Goal: Task Accomplishment & Management: Complete application form

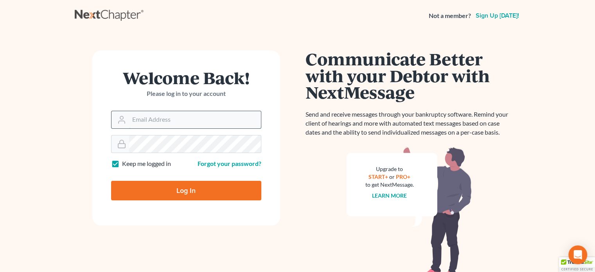
click at [162, 119] on input "Email Address" at bounding box center [195, 119] width 132 height 17
type input "scampbell@suharlaw.com"
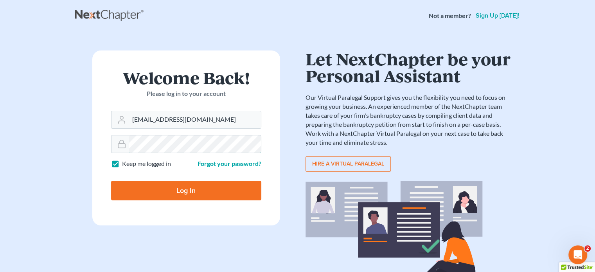
click at [111, 181] on input "Log In" at bounding box center [186, 191] width 150 height 20
type input "Thinking..."
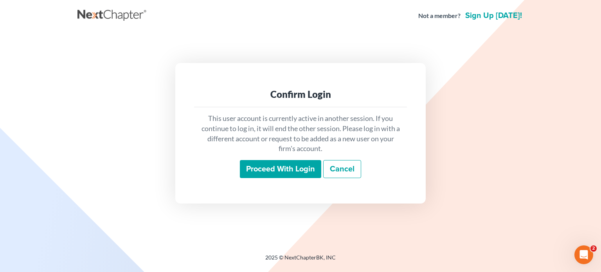
click at [290, 165] on input "Proceed with login" at bounding box center [280, 169] width 81 height 18
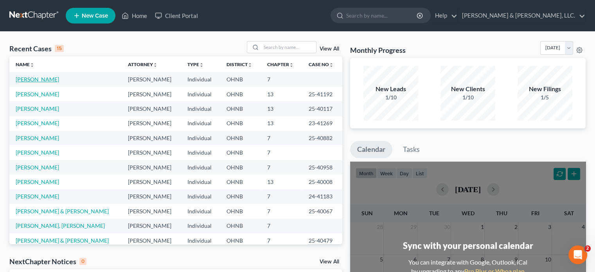
click at [32, 79] on link "[PERSON_NAME]" at bounding box center [37, 79] width 43 height 7
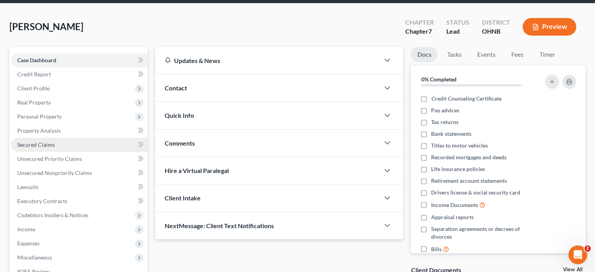
scroll to position [39, 0]
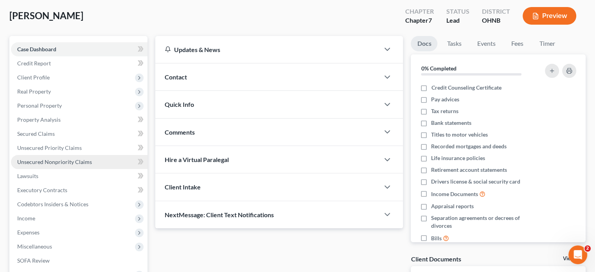
click at [78, 161] on span "Unsecured Nonpriority Claims" at bounding box center [54, 161] width 75 height 7
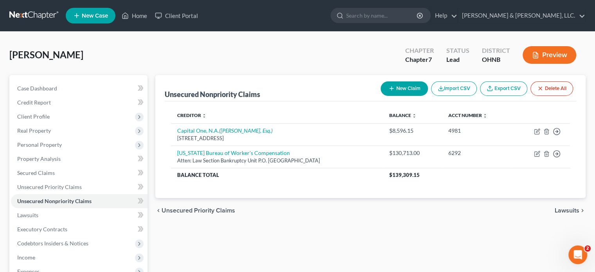
click at [397, 84] on button "New Claim" at bounding box center [403, 88] width 47 height 14
select select "0"
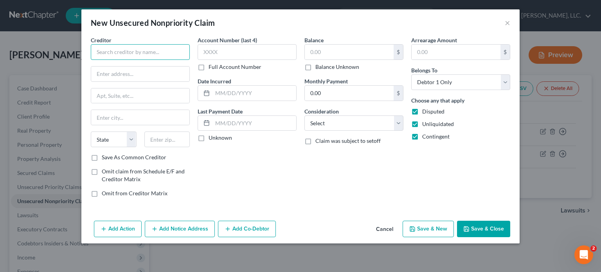
click at [124, 52] on input "text" at bounding box center [140, 52] width 99 height 16
click at [138, 79] on input "text" at bounding box center [140, 73] width 98 height 15
click at [165, 52] on input "Merchant Capital Group LLCDBA Greenbox Capital" at bounding box center [140, 52] width 99 height 16
type input "Merchant Capital Group LLC DBA Greenbox Capital"
click at [95, 73] on input "text" at bounding box center [140, 73] width 98 height 15
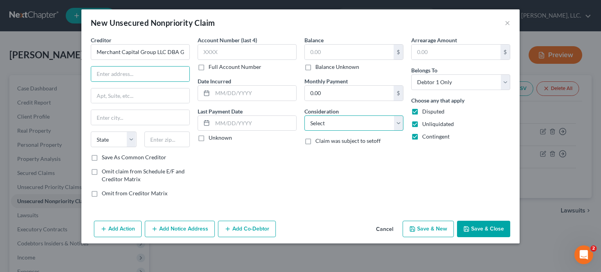
click at [330, 123] on select "Select Cable / Satellite Services Collection Agency Credit Card Debt Debt Couns…" at bounding box center [353, 123] width 99 height 16
select select "14"
click at [304, 115] on select "Select Cable / Satellite Services Collection Agency Credit Card Debt Debt Couns…" at bounding box center [353, 123] width 99 height 16
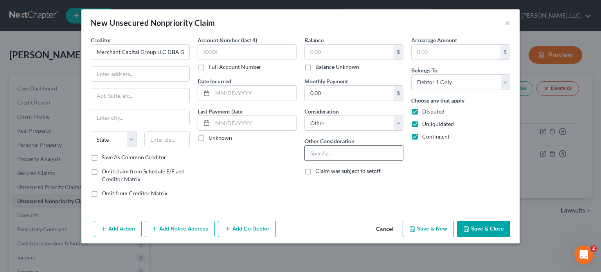
click at [314, 150] on input "text" at bounding box center [354, 152] width 98 height 15
type input "Judgment / Garnishment"
click at [418, 80] on select "Select Debtor 1 Only Debtor 2 Only Debtor 1 And Debtor 2 Only At Least One Of T…" at bounding box center [460, 82] width 99 height 16
select select "3"
click at [411, 74] on select "Select Debtor 1 Only Debtor 2 Only Debtor 1 And Debtor 2 Only At Least One Of T…" at bounding box center [460, 82] width 99 height 16
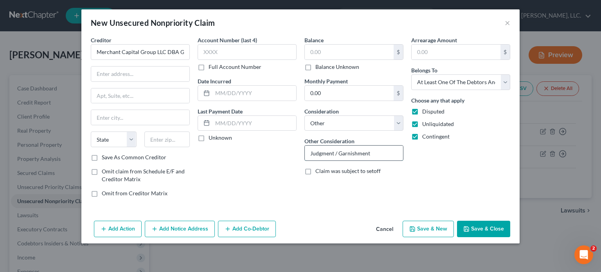
click at [374, 152] on input "Judgment / Garnishment" at bounding box center [354, 152] width 98 height 15
type input "Judgment / Garnishment 2024 FJ 00002"
click at [334, 192] on div "Balance $ Balance Unknown Balance Undetermined $ Balance Unknown Monthly Paymen…" at bounding box center [353, 119] width 107 height 167
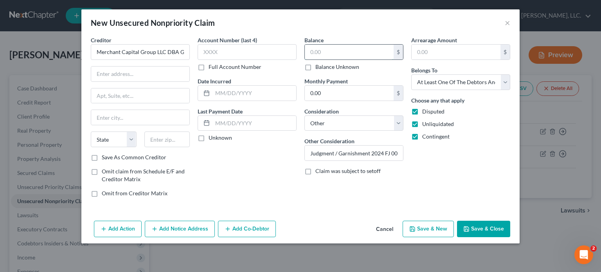
click at [307, 52] on input "text" at bounding box center [349, 52] width 89 height 15
type input "20,854.01"
click at [180, 228] on button "Add Notice Address" at bounding box center [180, 229] width 70 height 16
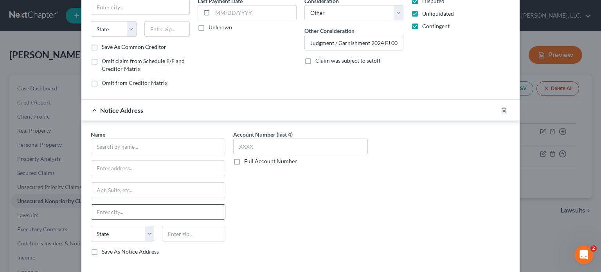
scroll to position [117, 0]
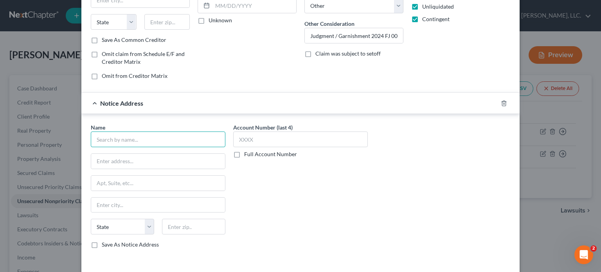
click at [93, 138] on input "text" at bounding box center [158, 139] width 134 height 16
type input "[PERSON_NAME], Esq."
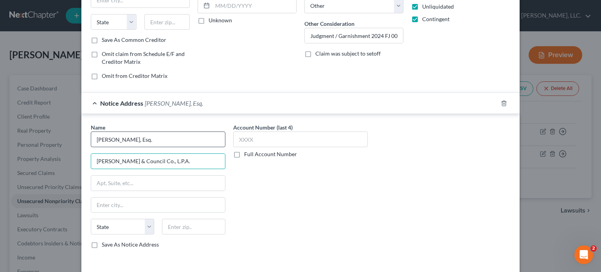
type input "[PERSON_NAME] & Council Co., L.P.A."
drag, startPoint x: 92, startPoint y: 160, endPoint x: 164, endPoint y: 158, distance: 72.3
click at [164, 158] on input "[PERSON_NAME] & Council Co., L.P.A." at bounding box center [158, 161] width 134 height 15
click at [149, 141] on input "[PERSON_NAME], Esq." at bounding box center [158, 139] width 134 height 16
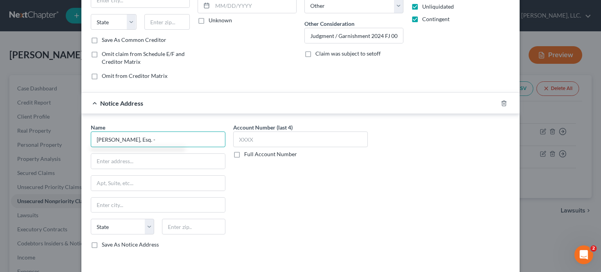
paste input "[PERSON_NAME] & Council Co., L.P.A."
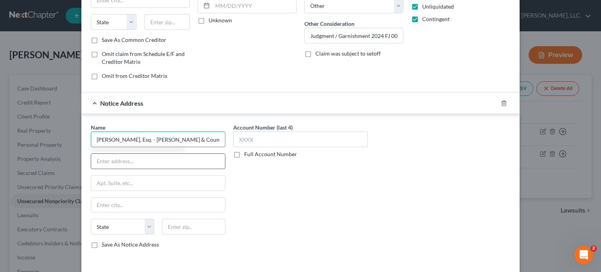
type input "[PERSON_NAME], Esq. - [PERSON_NAME] & Council Co., L.P.A."
click at [106, 159] on input "text" at bounding box center [158, 161] width 134 height 15
drag, startPoint x: 142, startPoint y: 160, endPoint x: 162, endPoint y: 160, distance: 19.9
click at [162, 160] on input "[STREET_ADDRESS]" at bounding box center [158, 161] width 134 height 15
type input "[STREET_ADDRESS],"
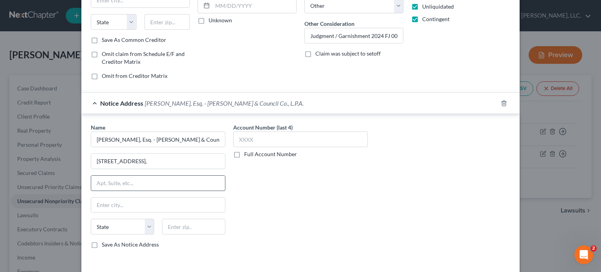
click at [96, 181] on input "text" at bounding box center [158, 183] width 134 height 15
paste input "Ste. 420"
type input "Ste. 420"
click at [106, 223] on select "State [US_STATE] AK AR AZ CA CO CT DE DC [GEOGRAPHIC_DATA] [GEOGRAPHIC_DATA] GU…" at bounding box center [122, 227] width 63 height 16
select select "36"
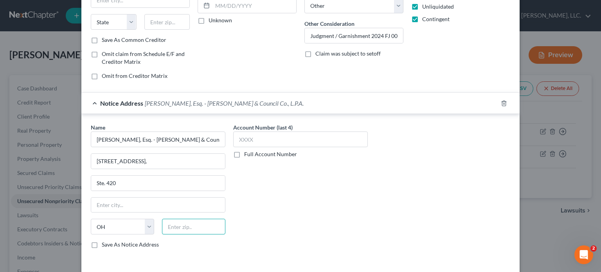
click at [166, 225] on input "text" at bounding box center [193, 227] width 63 height 16
type input "45202"
type input "[GEOGRAPHIC_DATA]"
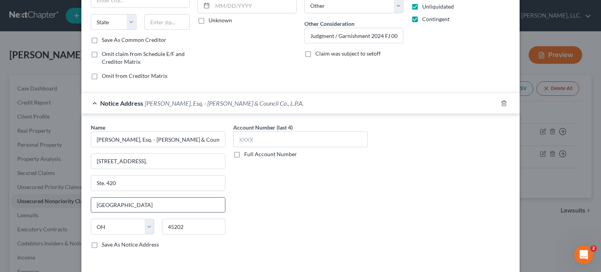
click at [167, 208] on input "[GEOGRAPHIC_DATA]" at bounding box center [158, 204] width 134 height 15
click at [338, 176] on div "Account Number (last 4) Full Account Number" at bounding box center [300, 188] width 142 height 131
click at [234, 139] on input "text" at bounding box center [300, 139] width 134 height 16
drag, startPoint x: 91, startPoint y: 242, endPoint x: 131, endPoint y: 232, distance: 41.9
click at [102, 241] on label "Save As Notice Address" at bounding box center [130, 244] width 57 height 8
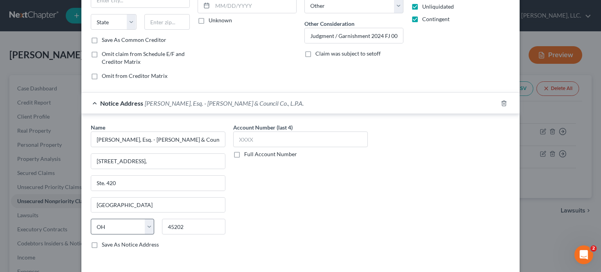
click at [105, 241] on input "Save As Notice Address" at bounding box center [107, 242] width 5 height 5
checkbox input "true"
click at [236, 138] on input "text" at bounding box center [300, 139] width 134 height 16
click at [244, 154] on label "Full Account Number" at bounding box center [270, 154] width 53 height 8
click at [247, 154] on input "Full Account Number" at bounding box center [249, 152] width 5 height 5
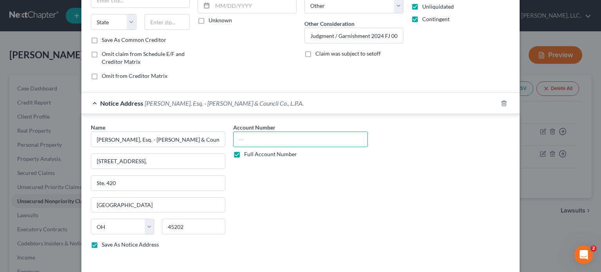
click at [236, 139] on input "text" at bounding box center [300, 139] width 134 height 16
type input "2024 FJ 00002"
click at [330, 202] on div "Account Number 2024 FJ 00002 Full Account Number" at bounding box center [300, 188] width 142 height 131
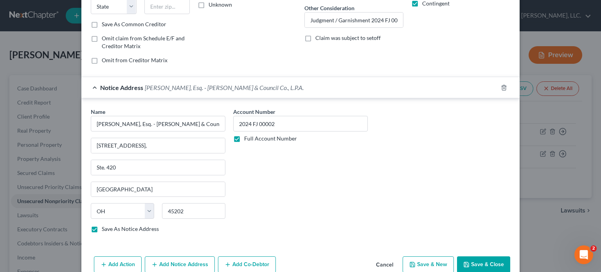
scroll to position [147, 0]
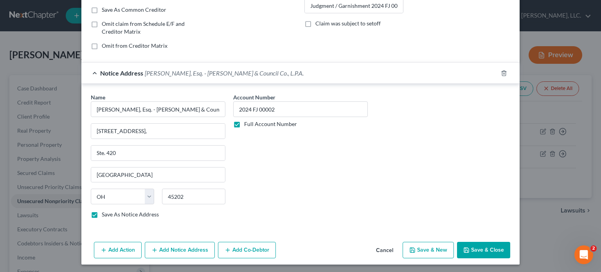
click at [429, 251] on button "Save & New" at bounding box center [427, 250] width 51 height 16
checkbox input "false"
select select "0"
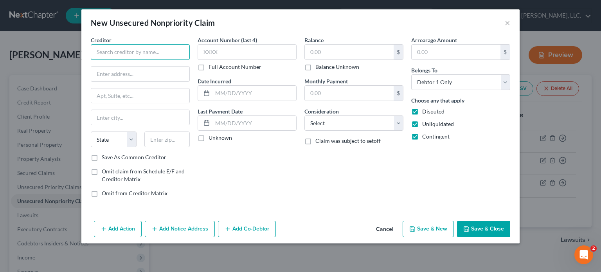
click at [93, 52] on input "text" at bounding box center [140, 52] width 99 height 16
type input "c"
click at [308, 53] on input "text" at bounding box center [349, 52] width 89 height 15
type input "Credit One Bank, N.A."
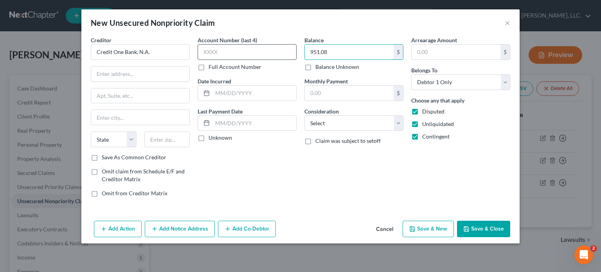
type input "951.08"
click at [211, 50] on input "text" at bounding box center [246, 52] width 99 height 16
click at [312, 125] on select "Select Cable / Satellite Services Collection Agency Credit Card Debt Debt Couns…" at bounding box center [353, 123] width 99 height 16
select select "14"
click at [304, 115] on select "Select Cable / Satellite Services Collection Agency Credit Card Debt Debt Couns…" at bounding box center [353, 123] width 99 height 16
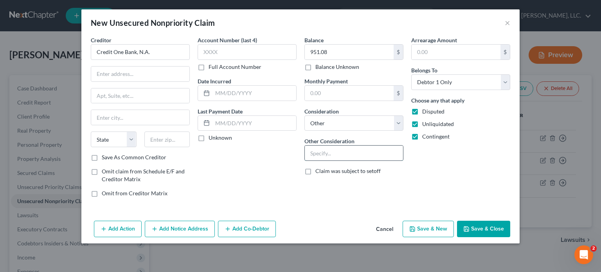
click at [308, 148] on input "text" at bounding box center [354, 152] width 98 height 15
click at [233, 173] on div "Account Number (last 4) Full Account Number Date Incurred Last Payment Date Unk…" at bounding box center [247, 119] width 107 height 167
click at [203, 53] on input "text" at bounding box center [246, 52] width 99 height 16
click at [186, 226] on button "Add Notice Address" at bounding box center [180, 229] width 70 height 16
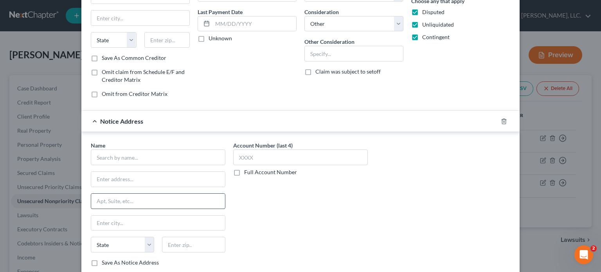
scroll to position [117, 0]
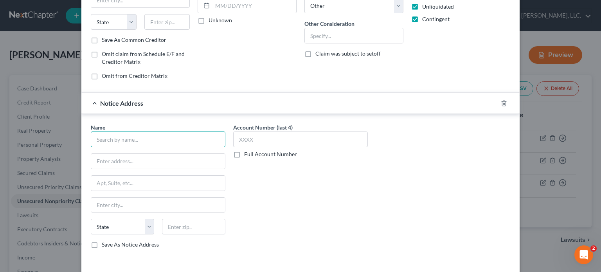
click at [95, 139] on input "text" at bounding box center [158, 139] width 134 height 16
type input "[PERSON_NAME], Esq."
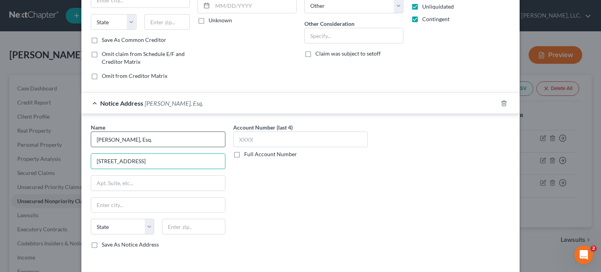
type input "[STREET_ADDRESS]"
type input "Suite 250"
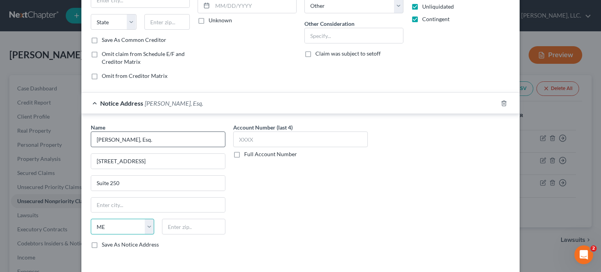
select select "24"
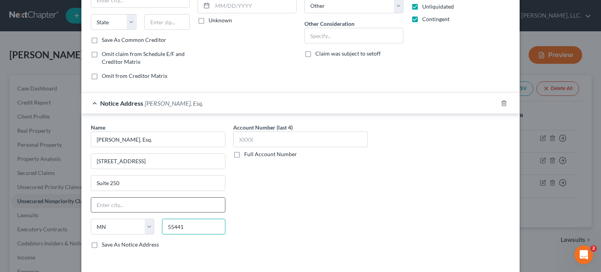
type input "55441"
type input "[GEOGRAPHIC_DATA]"
click at [109, 201] on input "[GEOGRAPHIC_DATA]" at bounding box center [158, 204] width 134 height 15
click at [305, 172] on div "Account Number (last 4) Full Account Number" at bounding box center [300, 188] width 142 height 131
click at [244, 154] on label "Full Account Number" at bounding box center [270, 154] width 53 height 8
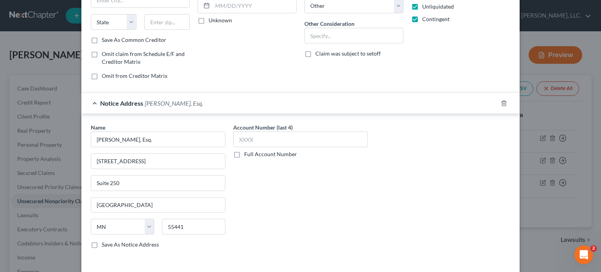
click at [247, 154] on input "Full Account Number" at bounding box center [249, 152] width 5 height 5
click at [235, 138] on input "text" at bounding box center [300, 139] width 134 height 16
type input "2024 CV F 00992 BDM"
click at [256, 181] on div "Account Number 2024 CV F 00992 BDM Full Account Number" at bounding box center [300, 188] width 142 height 131
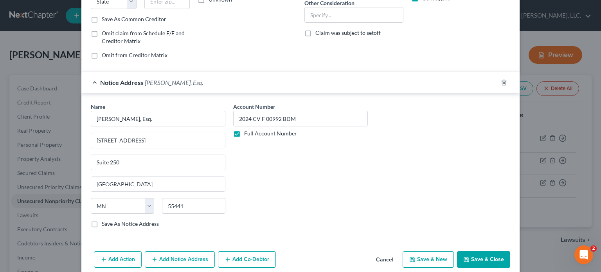
scroll to position [147, 0]
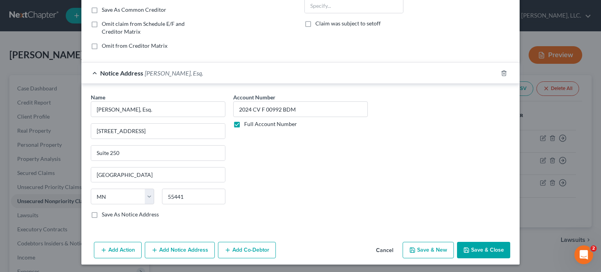
click at [490, 250] on button "Save & Close" at bounding box center [483, 250] width 53 height 16
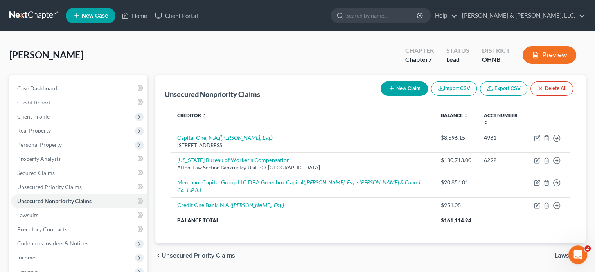
click at [422, 85] on button "New Claim" at bounding box center [403, 88] width 47 height 14
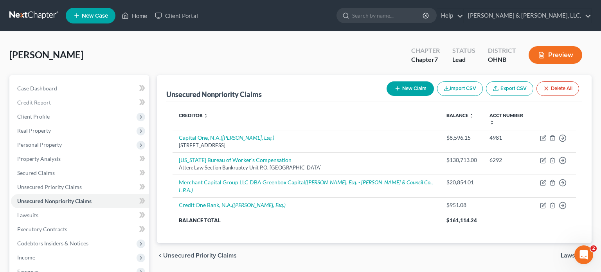
select select "0"
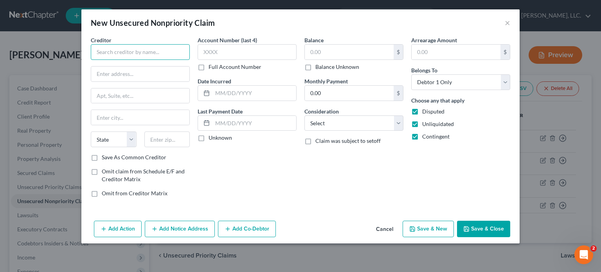
click at [133, 51] on input "text" at bounding box center [140, 52] width 99 height 16
click at [151, 53] on input "Capital One , N. A." at bounding box center [140, 52] width 99 height 16
click at [116, 74] on input "text" at bounding box center [140, 73] width 98 height 15
type input "Capital One , N. A."
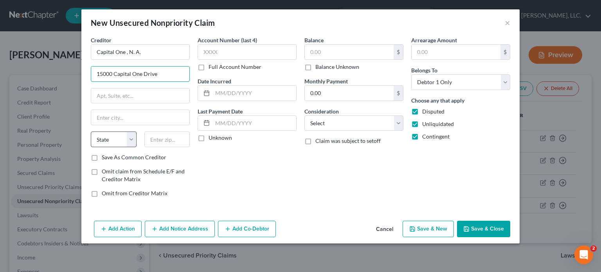
type input "15000 Capital One Drive"
click at [109, 138] on select "State [US_STATE] AK AR AZ CA CO CT DE DC [GEOGRAPHIC_DATA] [GEOGRAPHIC_DATA] GU…" at bounding box center [114, 139] width 46 height 16
select select "48"
click at [177, 138] on input "text" at bounding box center [167, 139] width 46 height 16
type input "23238"
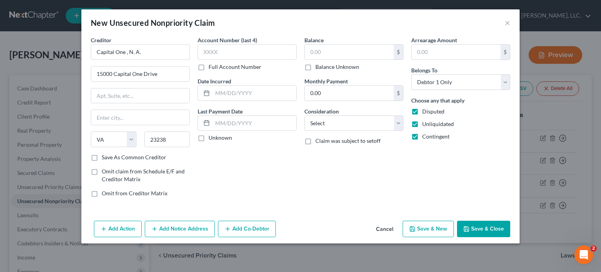
type input "[GEOGRAPHIC_DATA]"
click at [246, 161] on div "Account Number (last 4) Full Account Number Date Incurred Last Payment Date Unk…" at bounding box center [247, 119] width 107 height 167
click at [345, 125] on select "Select Cable / Satellite Services Collection Agency Credit Card Debt Debt Couns…" at bounding box center [353, 123] width 99 height 16
select select "2"
click at [304, 115] on select "Select Cable / Satellite Services Collection Agency Credit Card Debt Debt Couns…" at bounding box center [353, 123] width 99 height 16
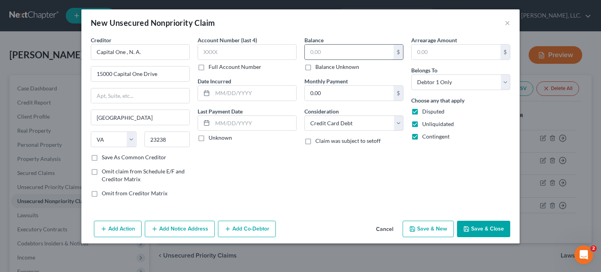
click at [307, 52] on input "text" at bounding box center [349, 52] width 89 height 15
type input "8,596.15"
click at [362, 163] on div "Balance 8,596.15 $ Balance Unknown Balance Undetermined 8,596.15 $ Balance Unkn…" at bounding box center [353, 119] width 107 height 167
click at [432, 81] on select "Select Debtor 1 Only Debtor 2 Only Debtor 1 And Debtor 2 Only At Least One Of T…" at bounding box center [460, 82] width 99 height 16
click at [411, 74] on select "Select Debtor 1 Only Debtor 2 Only Debtor 1 And Debtor 2 Only At Least One Of T…" at bounding box center [460, 82] width 99 height 16
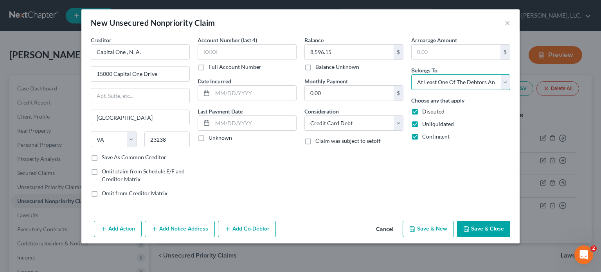
click at [491, 81] on select "Select Debtor 1 Only Debtor 2 Only Debtor 1 And Debtor 2 Only At Least One Of T…" at bounding box center [460, 82] width 99 height 16
select select "0"
click at [411, 74] on select "Select Debtor 1 Only Debtor 2 Only Debtor 1 And Debtor 2 Only At Least One Of T…" at bounding box center [460, 82] width 99 height 16
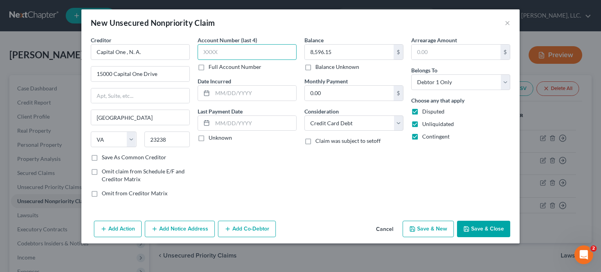
click at [200, 48] on input "text" at bounding box center [246, 52] width 99 height 16
click at [174, 226] on button "Add Notice Address" at bounding box center [180, 229] width 70 height 16
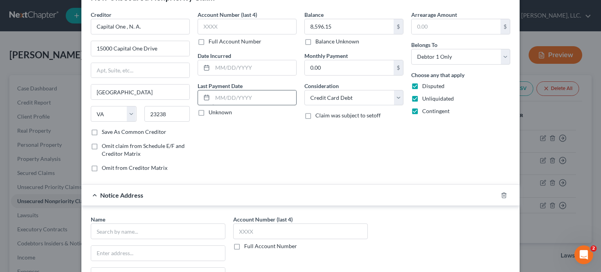
scroll to position [39, 0]
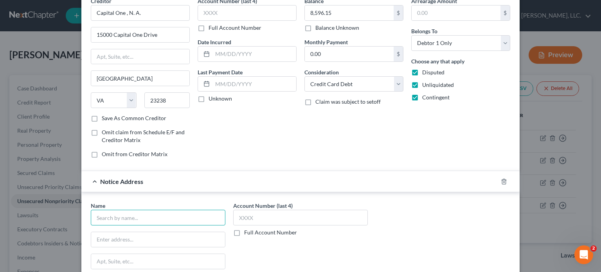
click at [98, 214] on input "text" at bounding box center [158, 218] width 134 height 16
type input "a"
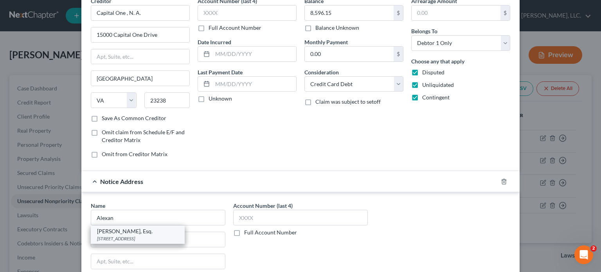
click at [124, 233] on div "[PERSON_NAME], Esq." at bounding box center [137, 231] width 81 height 8
type input "[PERSON_NAME], Esq."
type input "965 Keynote Circle"
type input "[GEOGRAPHIC_DATA]"
select select "36"
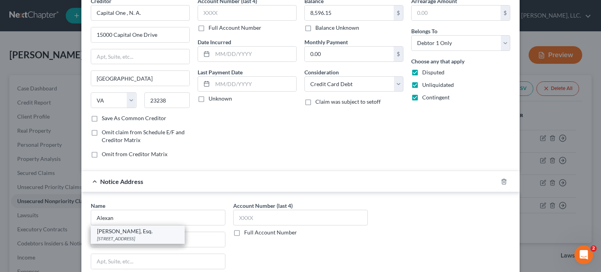
type input "44131"
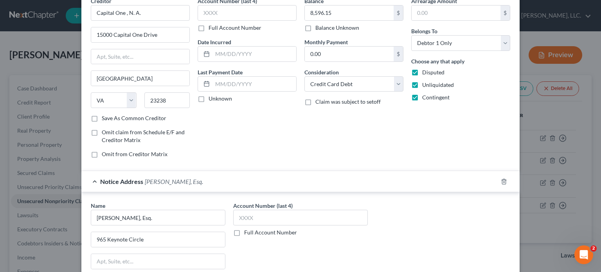
click at [244, 234] on label "Full Account Number" at bounding box center [270, 232] width 53 height 8
click at [247, 233] on input "Full Account Number" at bounding box center [249, 230] width 5 height 5
click at [237, 217] on input "text" at bounding box center [300, 218] width 134 height 16
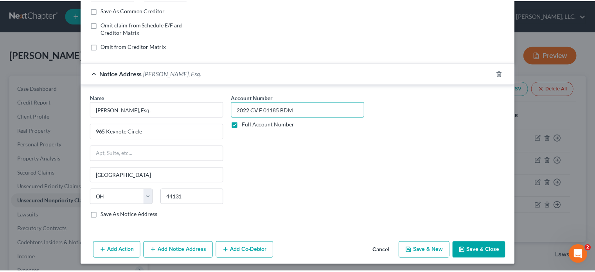
scroll to position [147, 0]
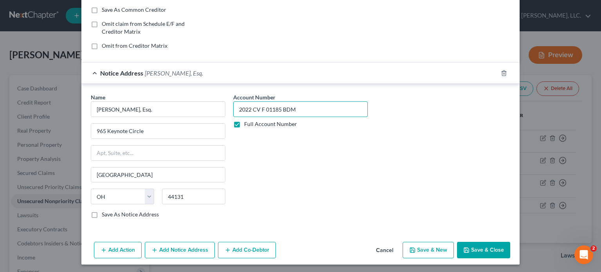
type input "2022 CV F 01185 BDM"
click at [468, 247] on button "Save & Close" at bounding box center [483, 250] width 53 height 16
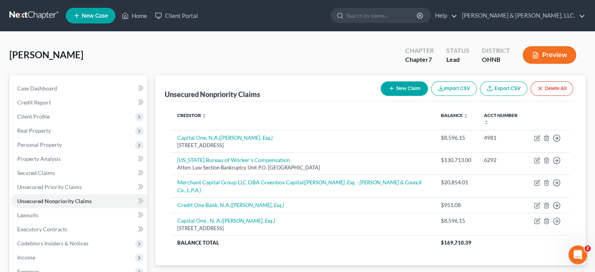
click at [400, 86] on button "New Claim" at bounding box center [403, 88] width 47 height 14
select select "0"
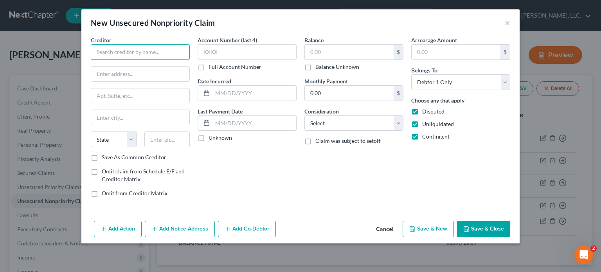
click at [147, 56] on input "text" at bounding box center [140, 52] width 99 height 16
type input "Capital One"
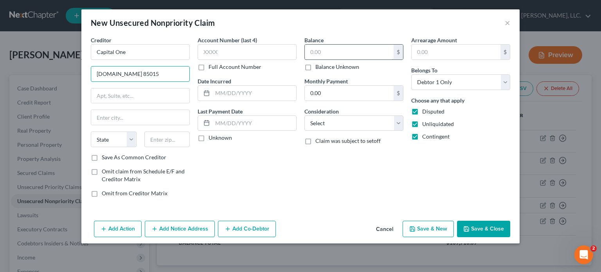
type input "[DOMAIN_NAME] 85015"
click at [311, 50] on input "text" at bounding box center [349, 52] width 89 height 15
type input "4,800.00"
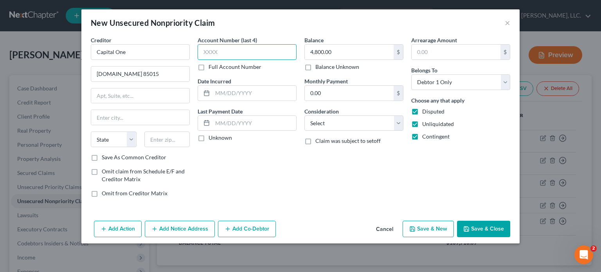
click at [208, 52] on input "text" at bounding box center [246, 52] width 99 height 16
click at [108, 137] on select "State [US_STATE] AK AR AZ CA CO CT DE DC [GEOGRAPHIC_DATA] [GEOGRAPHIC_DATA] GU…" at bounding box center [114, 139] width 46 height 16
select select "48"
click at [178, 142] on input "text" at bounding box center [167, 139] width 46 height 16
type input "23285"
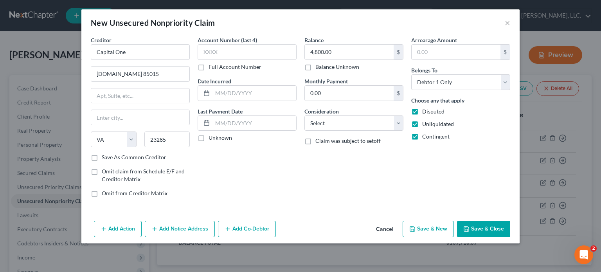
type input "[GEOGRAPHIC_DATA]"
drag, startPoint x: 229, startPoint y: 162, endPoint x: 230, endPoint y: 167, distance: 4.5
click at [230, 167] on div "Account Number (last 4) Full Account Number Date Incurred Last Payment Date Unk…" at bounding box center [247, 119] width 107 height 167
click at [351, 125] on select "Select Cable / Satellite Services Collection Agency Credit Card Debt Debt Couns…" at bounding box center [353, 123] width 99 height 16
select select "2"
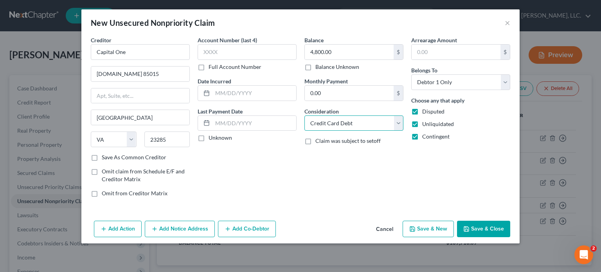
click at [304, 115] on select "Select Cable / Satellite Services Collection Agency Credit Card Debt Debt Couns…" at bounding box center [353, 123] width 99 height 16
click at [352, 170] on div "Balance 4,800.00 $ Balance Unknown Balance Undetermined 4,800.00 $ Balance Unkn…" at bounding box center [353, 119] width 107 height 167
click at [477, 227] on button "Save & Close" at bounding box center [483, 229] width 53 height 16
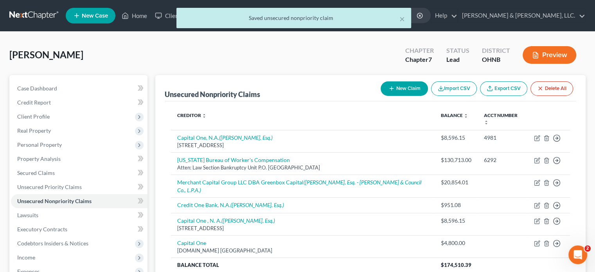
click at [397, 86] on button "New Claim" at bounding box center [403, 88] width 47 height 14
select select "0"
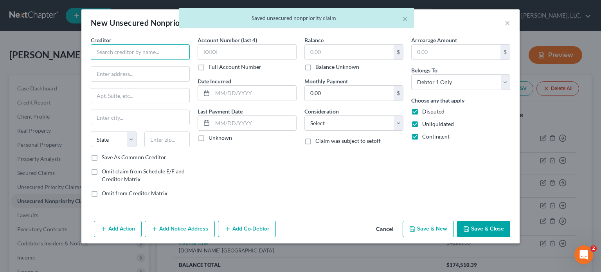
click at [132, 48] on input "text" at bounding box center [140, 52] width 99 height 16
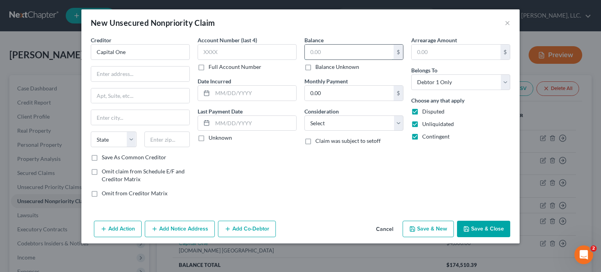
type input "Capital One"
click at [307, 51] on input "text" at bounding box center [349, 52] width 89 height 15
type input "3,696.00"
click at [352, 167] on div "Balance 3,696.00 $ Balance Unknown Balance Undetermined 3,696.00 $ Balance Unkn…" at bounding box center [353, 119] width 107 height 167
click at [422, 109] on label "Disputed" at bounding box center [433, 112] width 22 height 8
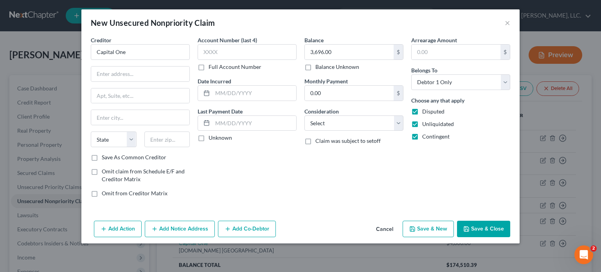
click at [425, 109] on input "Disputed" at bounding box center [427, 110] width 5 height 5
checkbox input "false"
drag, startPoint x: 416, startPoint y: 124, endPoint x: 418, endPoint y: 128, distance: 4.4
click at [422, 125] on label "Unliquidated" at bounding box center [438, 124] width 32 height 8
click at [425, 125] on input "Unliquidated" at bounding box center [427, 122] width 5 height 5
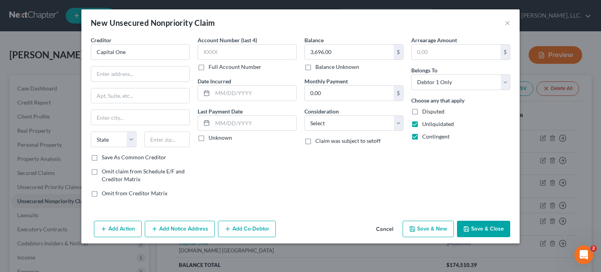
checkbox input "false"
click at [422, 137] on label "Contingent" at bounding box center [435, 137] width 27 height 8
click at [425, 137] on input "Contingent" at bounding box center [427, 135] width 5 height 5
checkbox input "false"
click at [322, 119] on select "Select Cable / Satellite Services Collection Agency Credit Card Debt Debt Couns…" at bounding box center [353, 123] width 99 height 16
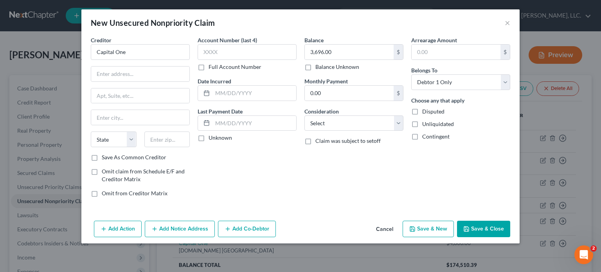
click at [346, 172] on div "Balance 3,696.00 $ Balance Unknown Balance Undetermined 3,696.00 $ Balance Unkn…" at bounding box center [353, 119] width 107 height 167
click at [327, 124] on select "Select Cable / Satellite Services Collection Agency Credit Card Debt Debt Couns…" at bounding box center [353, 123] width 99 height 16
select select "2"
click at [304, 115] on select "Select Cable / Satellite Services Collection Agency Credit Card Debt Debt Couns…" at bounding box center [353, 123] width 99 height 16
click at [335, 178] on div "Balance 3,696.00 $ Balance Unknown Balance Undetermined 3,696.00 $ Balance Unkn…" at bounding box center [353, 119] width 107 height 167
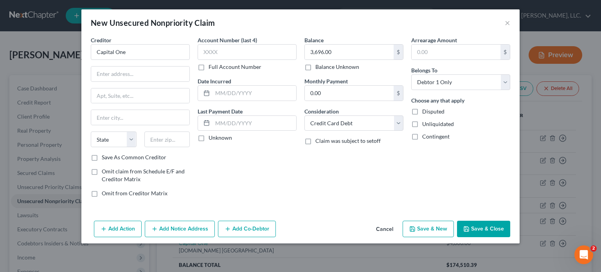
click at [477, 229] on button "Save & Close" at bounding box center [483, 229] width 53 height 16
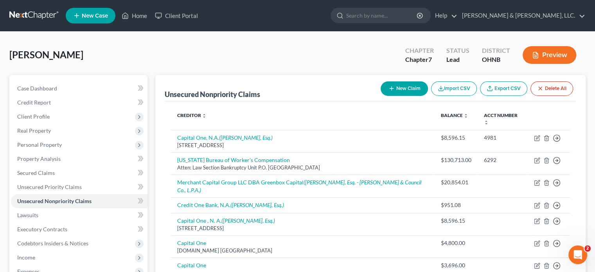
click at [398, 88] on button "New Claim" at bounding box center [403, 88] width 47 height 14
select select "0"
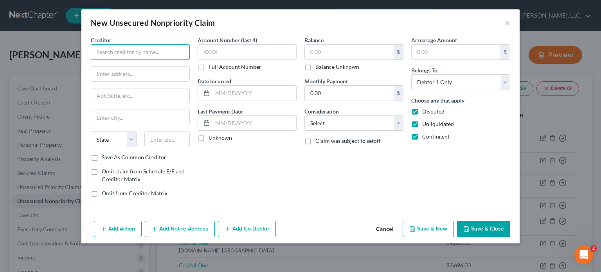
click at [101, 53] on input "text" at bounding box center [140, 52] width 99 height 16
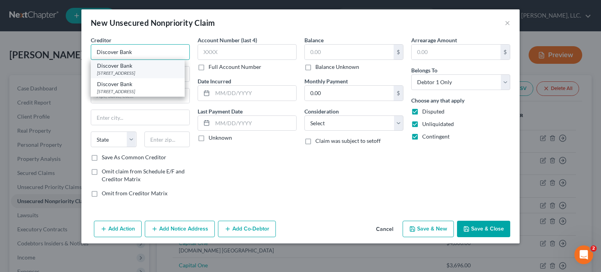
type input "Discover Bank"
type input "[STREET_ADDRESS]"
type input "[GEOGRAPHIC_DATA]"
select select "36"
type input "43054"
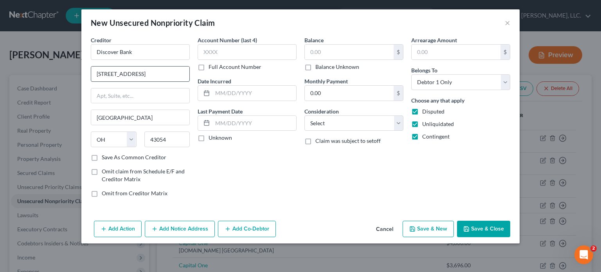
click at [161, 72] on input "[STREET_ADDRESS]" at bounding box center [140, 73] width 98 height 15
type input "6"
type input "PO Box15316"
click at [310, 51] on input "text" at bounding box center [349, 52] width 89 height 15
type input "1,750.00"
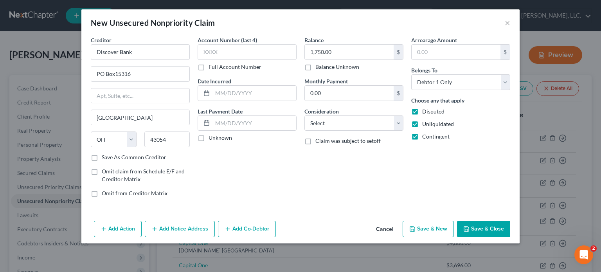
click at [384, 165] on div "Balance 1,750.00 $ Balance Unknown Balance Undetermined 1,750.00 $ Balance Unkn…" at bounding box center [353, 119] width 107 height 167
click at [353, 120] on select "Select Cable / Satellite Services Collection Agency Credit Card Debt Debt Couns…" at bounding box center [353, 123] width 99 height 16
select select "2"
click at [304, 115] on select "Select Cable / Satellite Services Collection Agency Credit Card Debt Debt Couns…" at bounding box center [353, 123] width 99 height 16
click at [422, 134] on label "Contingent" at bounding box center [435, 137] width 27 height 8
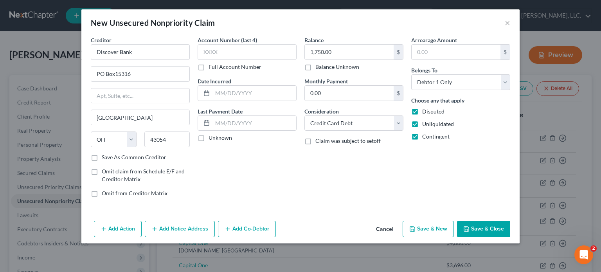
click at [425, 134] on input "Contingent" at bounding box center [427, 135] width 5 height 5
checkbox input "false"
click at [422, 122] on label "Unliquidated" at bounding box center [438, 124] width 32 height 8
click at [425, 122] on input "Unliquidated" at bounding box center [427, 122] width 5 height 5
checkbox input "false"
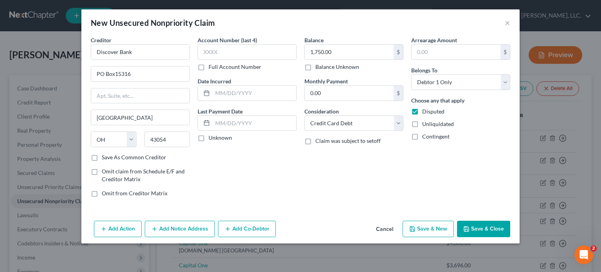
click at [422, 110] on label "Disputed" at bounding box center [433, 112] width 22 height 8
click at [425, 110] on input "Disputed" at bounding box center [427, 110] width 5 height 5
checkbox input "false"
click at [108, 136] on select "State [US_STATE] AK AR AZ CA CO CT DE DC [GEOGRAPHIC_DATA] [GEOGRAPHIC_DATA] GU…" at bounding box center [114, 139] width 46 height 16
select select "7"
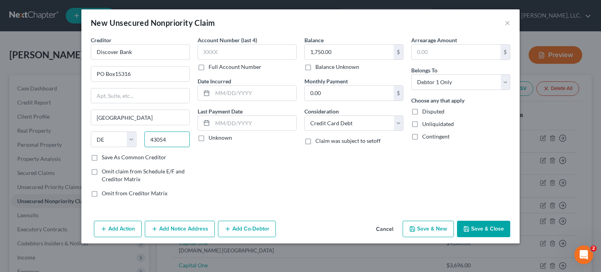
drag, startPoint x: 172, startPoint y: 140, endPoint x: 137, endPoint y: 136, distance: 35.1
click at [138, 136] on div "State [US_STATE] AK AR AZ CA CO CT DE DC [GEOGRAPHIC_DATA] [GEOGRAPHIC_DATA] GU…" at bounding box center [140, 142] width 107 height 22
type input "19850"
click at [169, 120] on input "[GEOGRAPHIC_DATA]" at bounding box center [140, 117] width 98 height 15
type input "Wilmington"
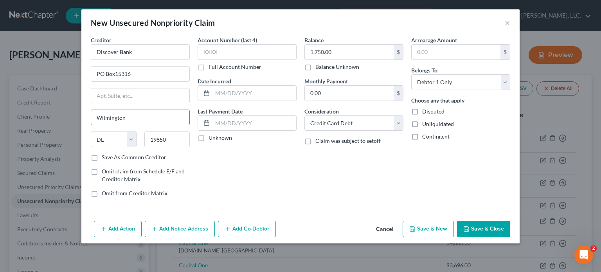
click at [491, 228] on button "Save & Close" at bounding box center [483, 229] width 53 height 16
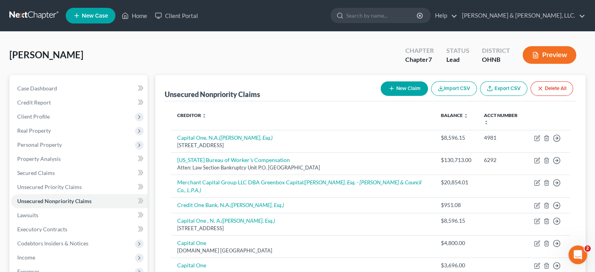
click at [400, 91] on button "New Claim" at bounding box center [403, 88] width 47 height 14
select select "0"
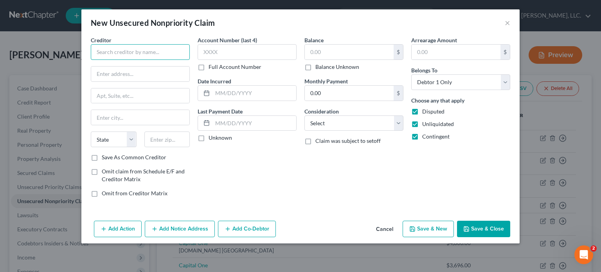
click at [114, 52] on input "text" at bounding box center [140, 52] width 99 height 16
type input "First Premier"
type input "[STREET_ADDRESS]"
select select "43"
type input "57107"
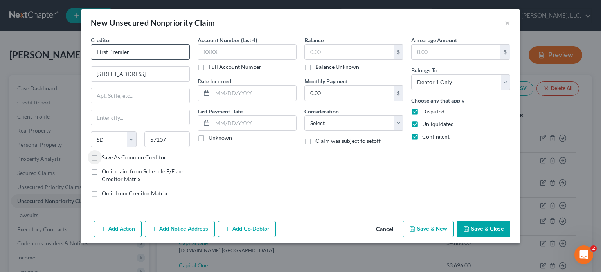
type input "[GEOGRAPHIC_DATA]"
click at [308, 53] on input "text" at bounding box center [349, 52] width 89 height 15
type input "723.00"
drag, startPoint x: 414, startPoint y: 109, endPoint x: 414, endPoint y: 118, distance: 8.6
click at [422, 110] on label "Disputed" at bounding box center [433, 112] width 22 height 8
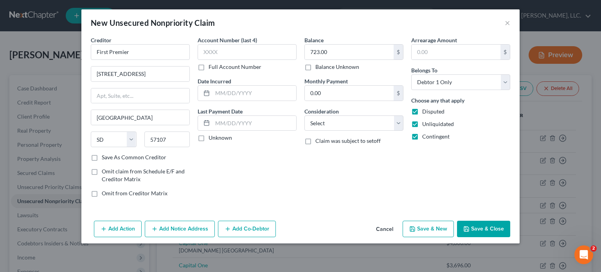
click at [425, 110] on input "Disputed" at bounding box center [427, 110] width 5 height 5
checkbox input "false"
click at [422, 125] on label "Unliquidated" at bounding box center [438, 124] width 32 height 8
click at [425, 125] on input "Unliquidated" at bounding box center [427, 122] width 5 height 5
checkbox input "false"
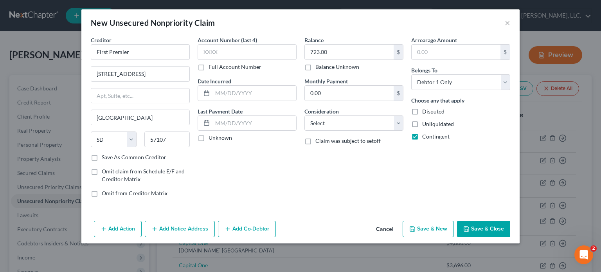
click at [422, 136] on label "Contingent" at bounding box center [435, 137] width 27 height 8
click at [425, 136] on input "Contingent" at bounding box center [427, 135] width 5 height 5
checkbox input "false"
click at [359, 118] on select "Select Cable / Satellite Services Collection Agency Credit Card Debt Debt Couns…" at bounding box center [353, 123] width 99 height 16
select select "2"
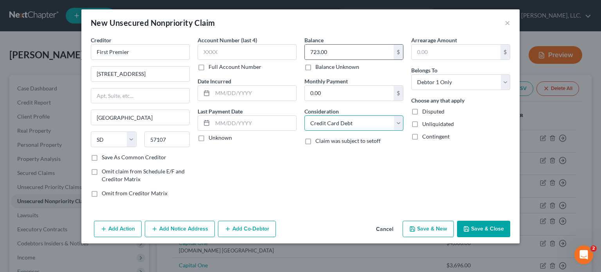
click at [304, 115] on select "Select Cable / Satellite Services Collection Agency Credit Card Debt Debt Couns…" at bounding box center [353, 123] width 99 height 16
click at [490, 225] on button "Save & Close" at bounding box center [483, 229] width 53 height 16
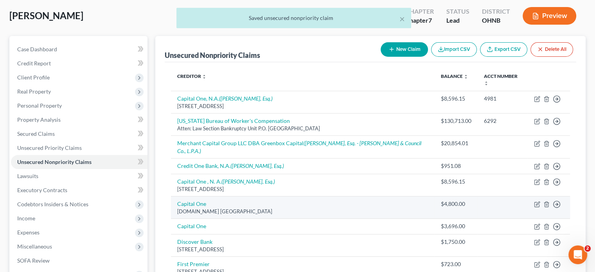
scroll to position [78, 0]
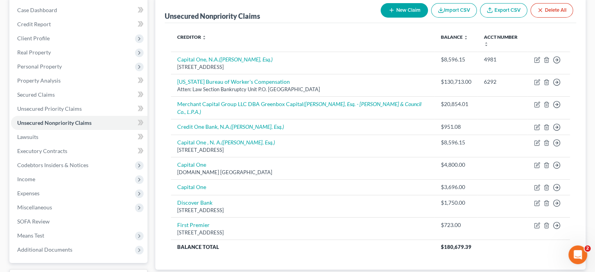
click at [397, 9] on button "New Claim" at bounding box center [403, 10] width 47 height 14
select select "0"
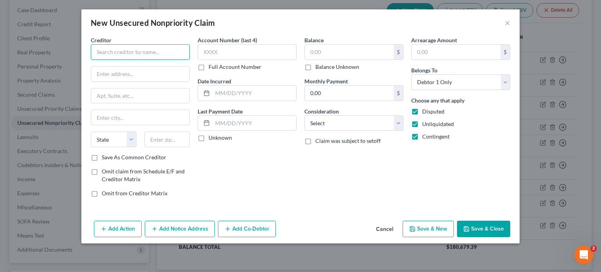
click at [163, 51] on input "text" at bounding box center [140, 52] width 99 height 16
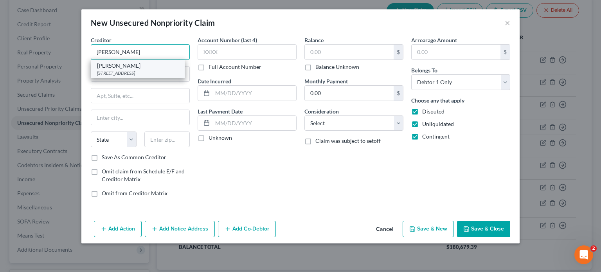
type input "[PERSON_NAME]"
click at [131, 70] on div "[STREET_ADDRESS]" at bounding box center [137, 73] width 81 height 7
type input "PO Box 2983"
type input "[GEOGRAPHIC_DATA]"
select select "52"
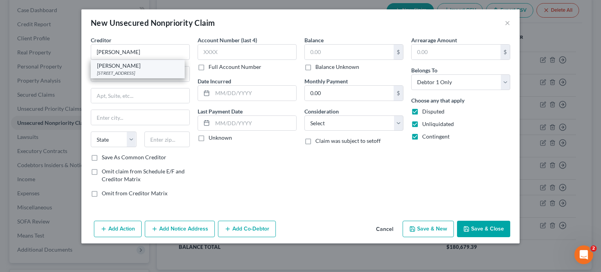
type input "53201"
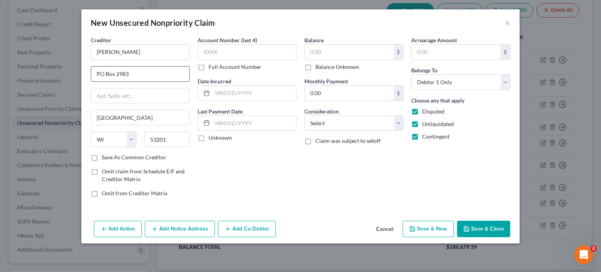
click at [127, 75] on input "PO Box 2983" at bounding box center [140, 73] width 98 height 15
type input "PO Box 3115"
click at [307, 49] on input "text" at bounding box center [349, 52] width 89 height 15
type input "1,736.00"
click at [425, 178] on div "Arrearage Amount $ Belongs To * Select Debtor 1 Only Debtor 2 Only Debtor 1 And…" at bounding box center [460, 119] width 107 height 167
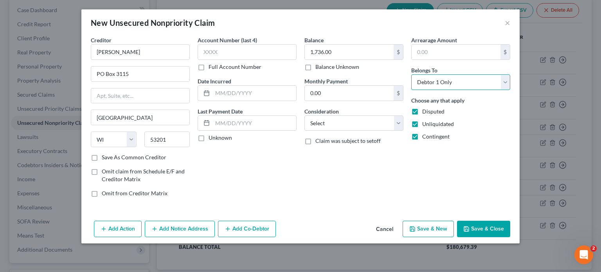
click at [424, 81] on select "Select Debtor 1 Only Debtor 2 Only Debtor 1 And Debtor 2 Only At Least One Of T…" at bounding box center [460, 82] width 99 height 16
drag, startPoint x: 264, startPoint y: 160, endPoint x: 269, endPoint y: 161, distance: 5.3
click at [269, 161] on div "Account Number (last 4) Full Account Number Date Incurred Last Payment Date Unk…" at bounding box center [247, 119] width 107 height 167
click at [475, 226] on button "Save & Close" at bounding box center [483, 229] width 53 height 16
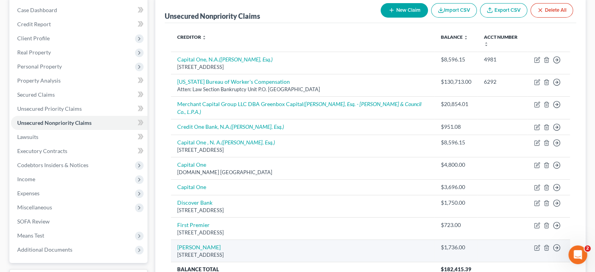
click at [221, 251] on div "[STREET_ADDRESS]" at bounding box center [302, 254] width 251 height 7
click at [537, 245] on icon "button" at bounding box center [538, 247] width 4 height 4
select select "52"
select select "0"
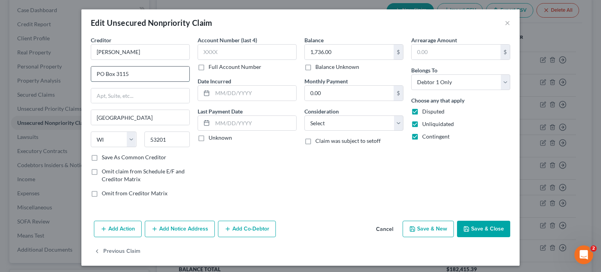
click at [131, 74] on input "PO Box 3115" at bounding box center [140, 73] width 98 height 15
click at [474, 229] on button "Save & Close" at bounding box center [483, 229] width 53 height 16
type input "0"
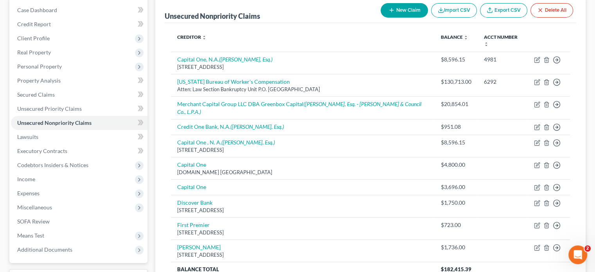
click at [403, 9] on button "New Claim" at bounding box center [403, 10] width 47 height 14
select select "0"
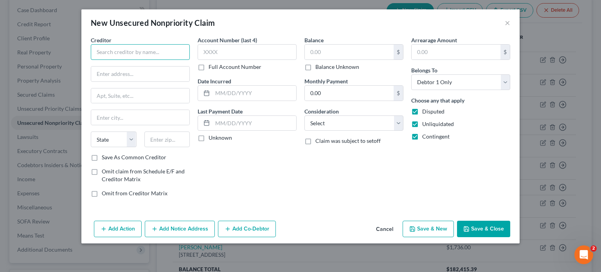
click at [111, 53] on input "text" at bounding box center [140, 52] width 99 height 16
type input "f"
click at [308, 54] on input "text" at bounding box center [349, 52] width 89 height 15
type input "First Premier"
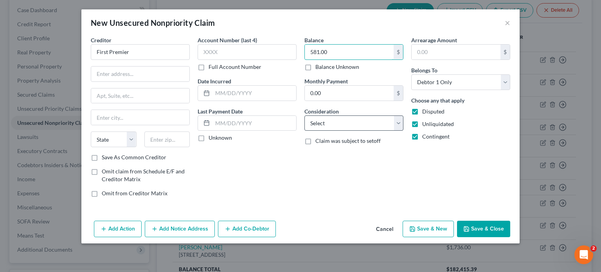
type input "581.00"
click at [355, 118] on select "Select Cable / Satellite Services Collection Agency Credit Card Debt Debt Couns…" at bounding box center [353, 123] width 99 height 16
select select "14"
click at [304, 115] on select "Select Cable / Satellite Services Collection Agency Credit Card Debt Debt Couns…" at bounding box center [353, 123] width 99 height 16
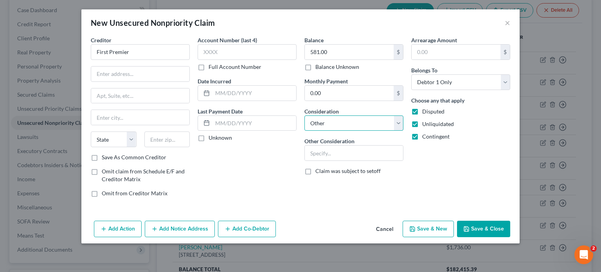
click at [314, 122] on select "Select Cable / Satellite Services Collection Agency Credit Card Debt Debt Couns…" at bounding box center [353, 123] width 99 height 16
click at [454, 213] on div "Creditor * First Premier State [US_STATE] AK AR AZ CA CO CT DE DC [GEOGRAPHIC_D…" at bounding box center [300, 126] width 438 height 181
drag, startPoint x: 413, startPoint y: 109, endPoint x: 416, endPoint y: 113, distance: 5.1
click at [422, 109] on label "Disputed" at bounding box center [433, 112] width 22 height 8
click at [425, 109] on input "Disputed" at bounding box center [427, 110] width 5 height 5
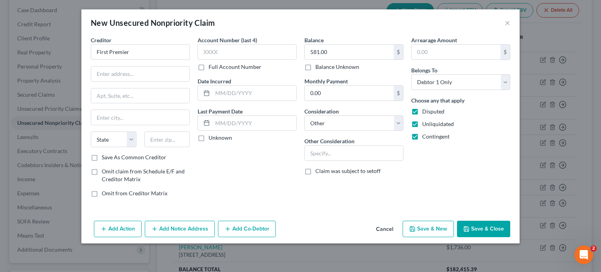
checkbox input "false"
drag, startPoint x: 416, startPoint y: 124, endPoint x: 413, endPoint y: 134, distance: 10.4
click at [422, 125] on label "Unliquidated" at bounding box center [438, 124] width 32 height 8
click at [425, 125] on input "Unliquidated" at bounding box center [427, 122] width 5 height 5
checkbox input "false"
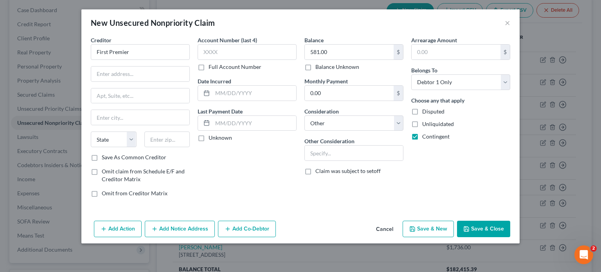
click at [422, 134] on label "Contingent" at bounding box center [435, 137] width 27 height 8
click at [425, 134] on input "Contingent" at bounding box center [427, 135] width 5 height 5
checkbox input "false"
click at [134, 72] on input "text" at bounding box center [140, 73] width 98 height 15
type input "[STREET_ADDRESS][PERSON_NAME]"
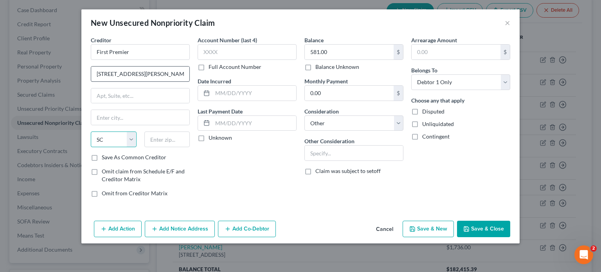
select select "43"
type input "57107"
click at [145, 115] on input "text" at bounding box center [140, 117] width 98 height 15
type input "[GEOGRAPHIC_DATA]"
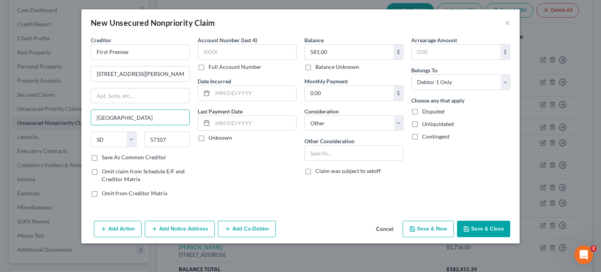
click at [102, 156] on label "Save As Common Creditor" at bounding box center [134, 157] width 65 height 8
click at [105, 156] on input "Save As Common Creditor" at bounding box center [107, 155] width 5 height 5
checkbox input "true"
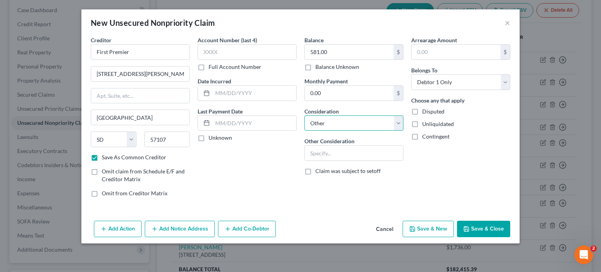
click at [396, 122] on select "Select Cable / Satellite Services Collection Agency Credit Card Debt Debt Couns…" at bounding box center [353, 123] width 99 height 16
select select "2"
click at [304, 115] on select "Select Cable / Satellite Services Collection Agency Credit Card Debt Debt Couns…" at bounding box center [353, 123] width 99 height 16
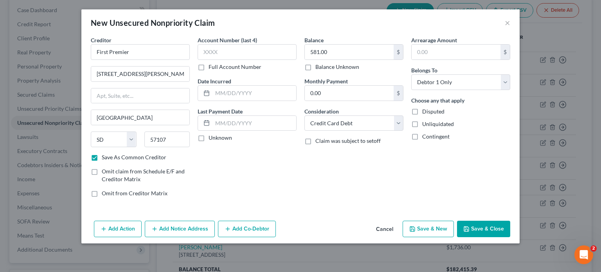
click at [473, 227] on button "Save & Close" at bounding box center [483, 229] width 53 height 16
checkbox input "false"
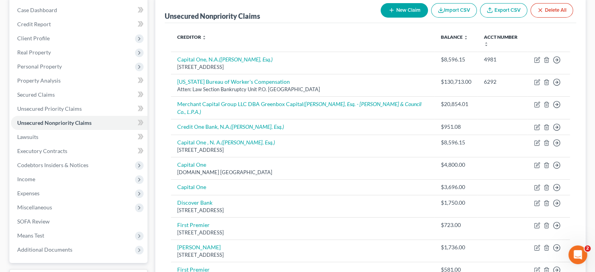
click at [398, 8] on button "New Claim" at bounding box center [403, 10] width 47 height 14
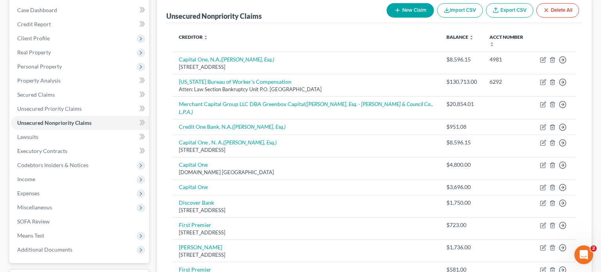
select select "0"
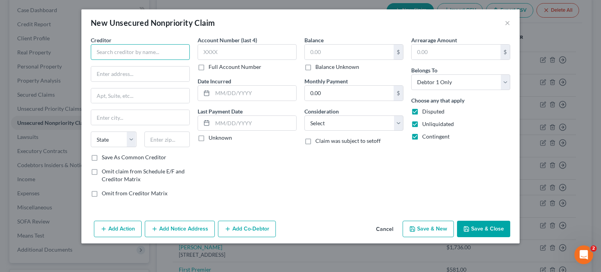
click at [131, 48] on input "text" at bounding box center [140, 52] width 99 height 16
type input "Bank of [US_STATE]"
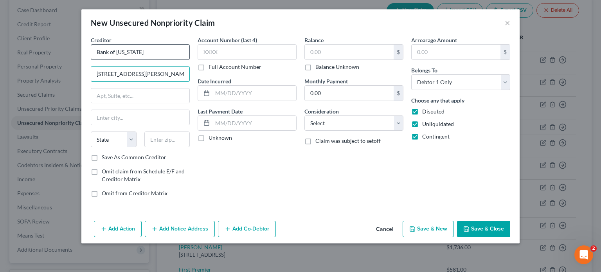
type input "[STREET_ADDRESS][PERSON_NAME]"
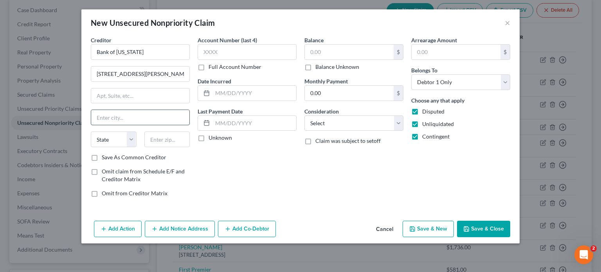
click at [104, 120] on input "text" at bounding box center [140, 117] width 98 height 15
type input "R"
click at [100, 139] on select "State [US_STATE] AK AR AZ CA CO CT DE DC [GEOGRAPHIC_DATA] [GEOGRAPHIC_DATA] GU…" at bounding box center [114, 139] width 46 height 16
select select "26"
click at [163, 140] on input "text" at bounding box center [167, 139] width 46 height 16
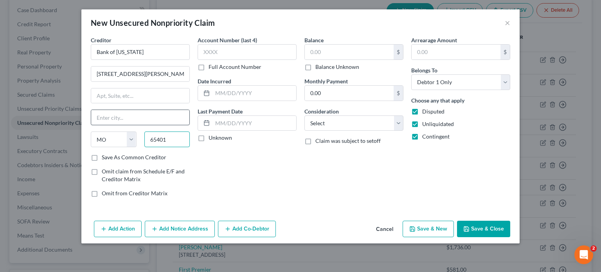
type input "65401"
click at [130, 111] on input "text" at bounding box center [140, 117] width 98 height 15
type input "Rolla"
click at [309, 52] on input "text" at bounding box center [349, 52] width 89 height 15
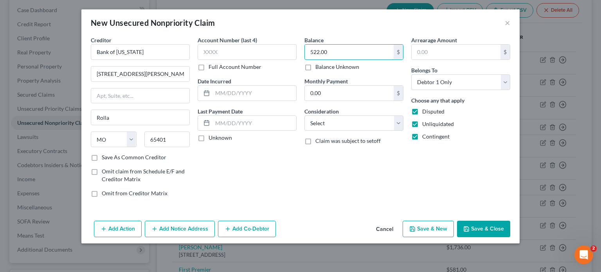
type input "522.00"
drag, startPoint x: 414, startPoint y: 109, endPoint x: 416, endPoint y: 115, distance: 5.7
click at [422, 114] on label "Disputed" at bounding box center [433, 112] width 22 height 8
click at [425, 113] on input "Disputed" at bounding box center [427, 110] width 5 height 5
checkbox input "false"
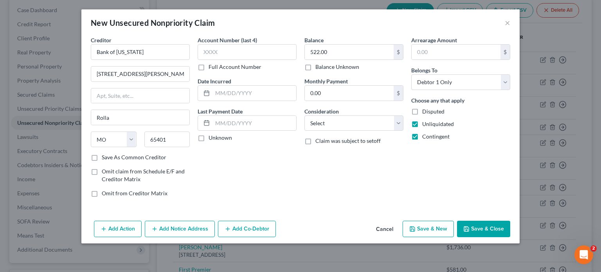
drag, startPoint x: 413, startPoint y: 122, endPoint x: 416, endPoint y: 128, distance: 6.7
click at [422, 124] on label "Unliquidated" at bounding box center [438, 124] width 32 height 8
click at [425, 124] on input "Unliquidated" at bounding box center [427, 122] width 5 height 5
checkbox input "false"
click at [422, 134] on label "Contingent" at bounding box center [435, 137] width 27 height 8
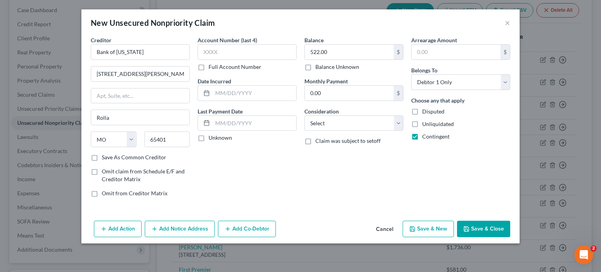
click at [425, 134] on input "Contingent" at bounding box center [427, 135] width 5 height 5
checkbox input "false"
click at [387, 123] on select "Select Cable / Satellite Services Collection Agency Credit Card Debt Debt Couns…" at bounding box center [353, 123] width 99 height 16
select select "2"
click at [304, 115] on select "Select Cable / Satellite Services Collection Agency Credit Card Debt Debt Couns…" at bounding box center [353, 123] width 99 height 16
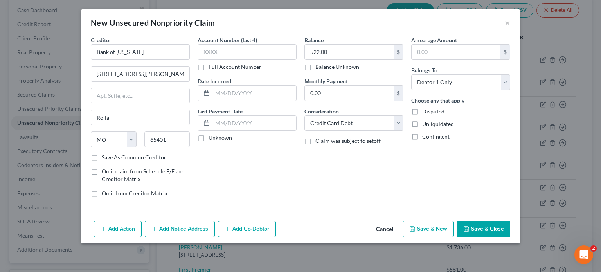
click at [471, 228] on button "Save & Close" at bounding box center [483, 229] width 53 height 16
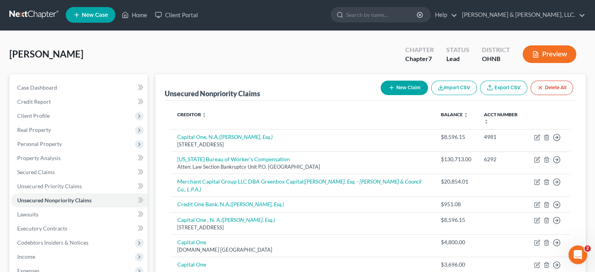
scroll to position [0, 0]
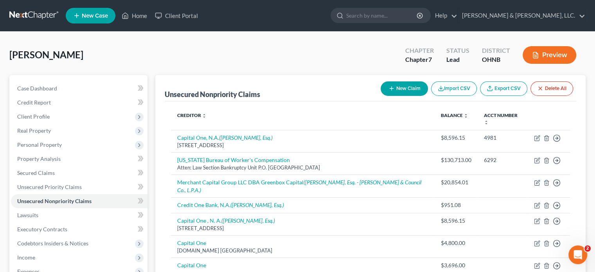
click at [412, 86] on button "New Claim" at bounding box center [403, 88] width 47 height 14
select select "0"
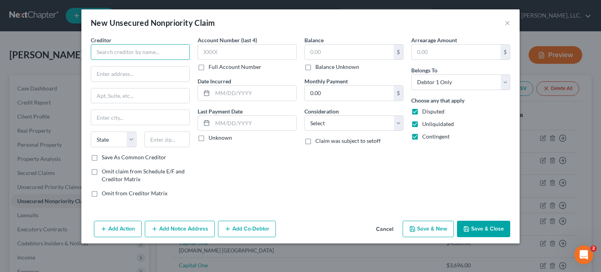
click at [125, 52] on input "text" at bounding box center [140, 52] width 99 height 16
type input "c"
type input "Credit One"
type input "[STREET_ADDRESS]"
select select "31"
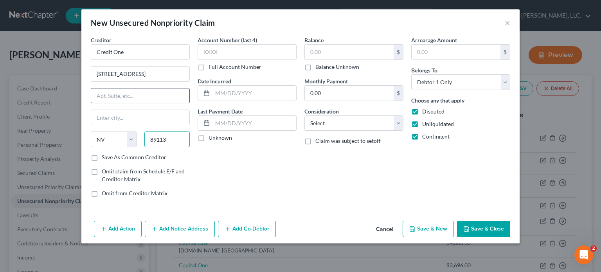
type input "89113"
type input "[GEOGRAPHIC_DATA]"
click at [143, 99] on input "text" at bounding box center [140, 95] width 98 height 15
click at [307, 52] on input "text" at bounding box center [349, 52] width 89 height 15
type input "278.00"
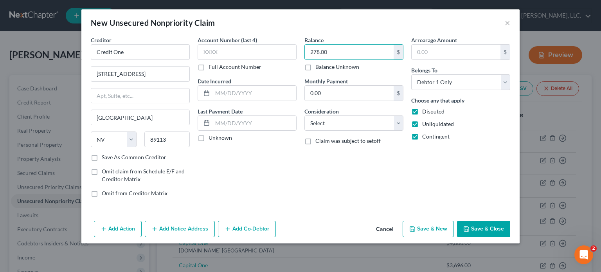
click at [102, 157] on label "Save As Common Creditor" at bounding box center [134, 157] width 65 height 8
click at [105, 157] on input "Save As Common Creditor" at bounding box center [107, 155] width 5 height 5
checkbox input "true"
click at [342, 125] on select "Select Cable / Satellite Services Collection Agency Credit Card Debt Debt Couns…" at bounding box center [353, 123] width 99 height 16
select select "2"
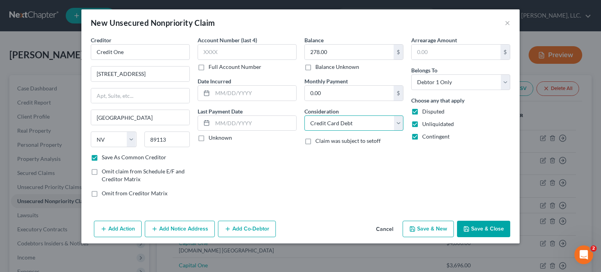
click at [304, 115] on select "Select Cable / Satellite Services Collection Agency Credit Card Debt Debt Couns…" at bounding box center [353, 123] width 99 height 16
click at [422, 110] on label "Disputed" at bounding box center [433, 112] width 22 height 8
click at [425, 110] on input "Disputed" at bounding box center [427, 110] width 5 height 5
checkbox input "false"
click at [424, 122] on span "Unliquidated" at bounding box center [438, 123] width 32 height 7
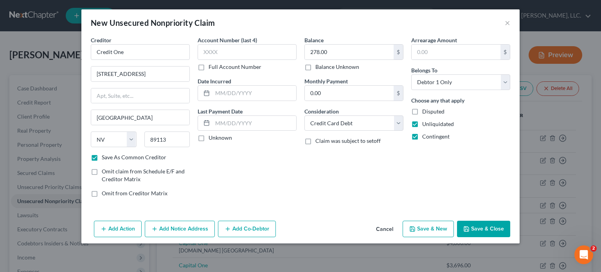
click at [425, 122] on input "Unliquidated" at bounding box center [427, 122] width 5 height 5
checkbox input "false"
click at [428, 134] on span "Contingent" at bounding box center [435, 136] width 27 height 7
click at [428, 134] on input "Contingent" at bounding box center [427, 135] width 5 height 5
checkbox input "false"
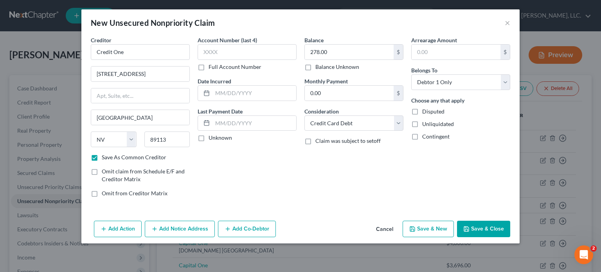
click at [413, 162] on div "Arrearage Amount $ Belongs To * Select Debtor 1 Only Debtor 2 Only Debtor 1 And…" at bounding box center [460, 119] width 107 height 167
click at [478, 231] on button "Save & Close" at bounding box center [483, 229] width 53 height 16
checkbox input "false"
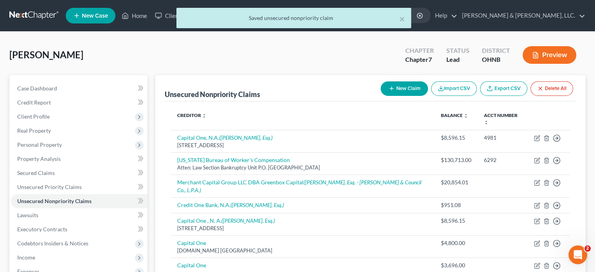
click at [393, 87] on icon "button" at bounding box center [391, 88] width 6 height 6
select select "0"
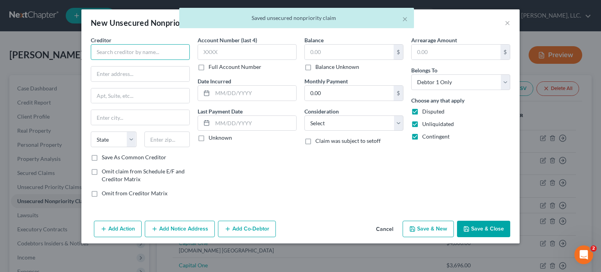
click at [121, 50] on input "text" at bounding box center [140, 52] width 99 height 16
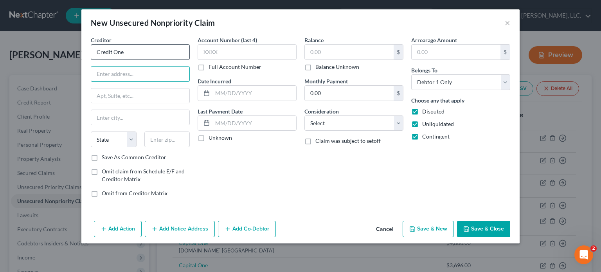
type input "Credit One"
type input "[STREET_ADDRESS]"
click at [486, 226] on button "Save & Close" at bounding box center [483, 229] width 53 height 16
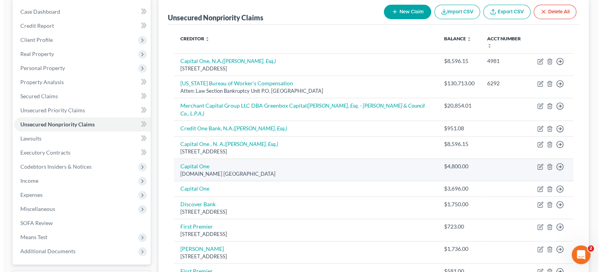
scroll to position [78, 0]
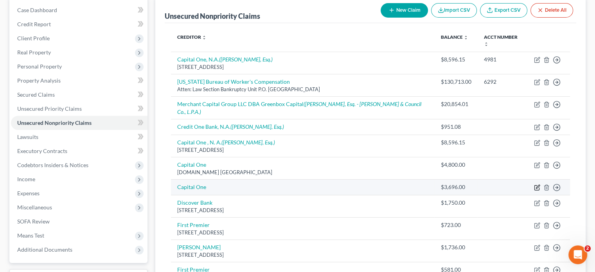
click at [536, 184] on icon "button" at bounding box center [537, 187] width 6 height 6
select select "2"
select select "0"
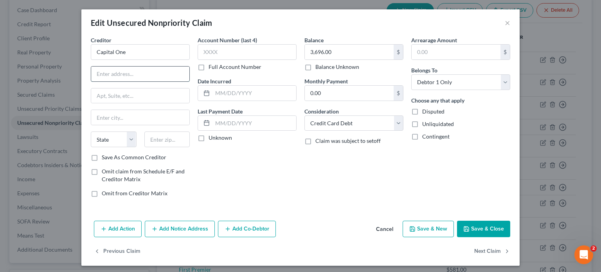
click at [102, 78] on input "text" at bounding box center [140, 73] width 98 height 15
click at [132, 53] on input "Capital One" at bounding box center [140, 52] width 99 height 16
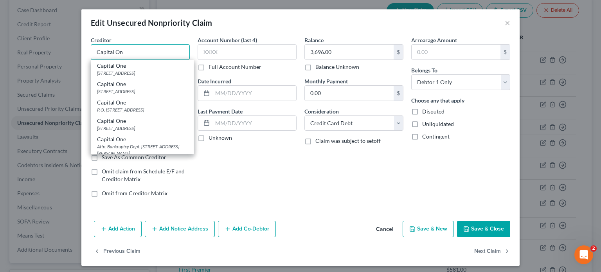
type input "Capital One"
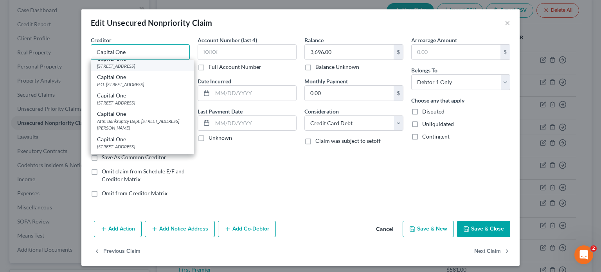
scroll to position [39, 0]
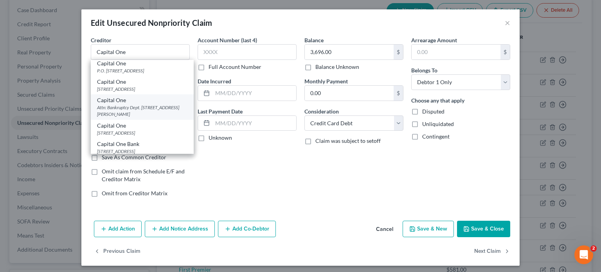
click at [136, 117] on div "Attn: Bankruptcy Dept. [STREET_ADDRESS][PERSON_NAME]" at bounding box center [142, 110] width 90 height 13
type input "Attn: Bankruptcy Dept."
type input "[STREET_ADDRESS]"
type input "[PERSON_NAME]"
select select "48"
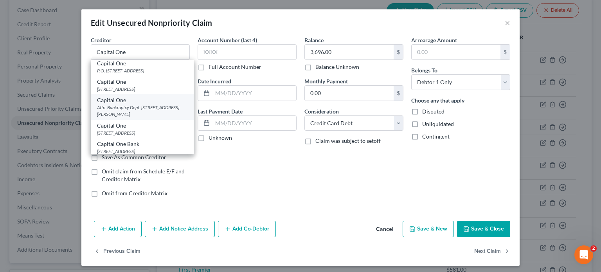
type input "22102"
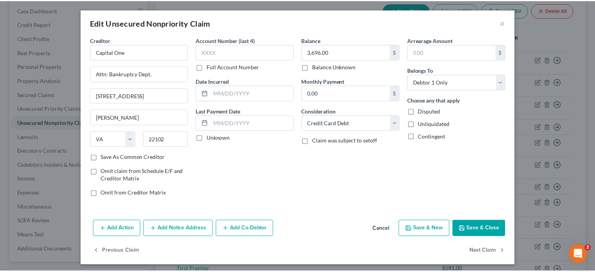
scroll to position [0, 0]
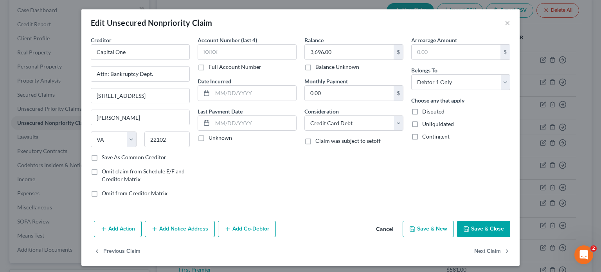
click at [469, 227] on button "Save & Close" at bounding box center [483, 229] width 53 height 16
type input "0"
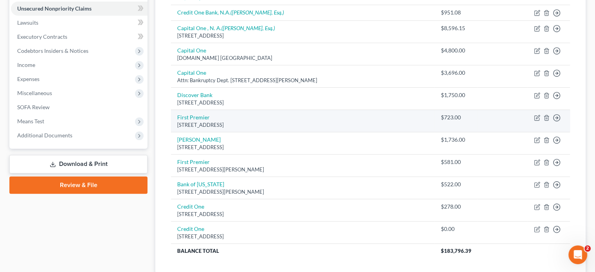
scroll to position [195, 0]
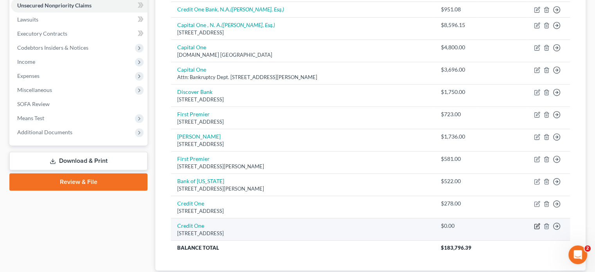
click at [536, 223] on icon "button" at bounding box center [538, 225] width 4 height 4
select select "0"
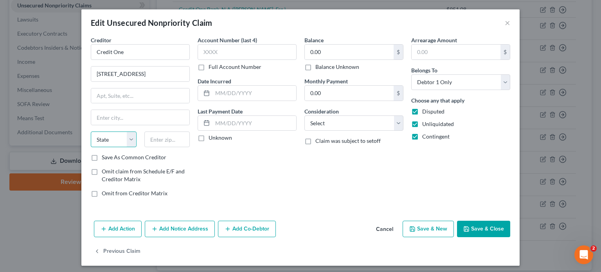
click at [93, 140] on select "State [US_STATE] AK AR AZ CA CO CT DE DC [GEOGRAPHIC_DATA] [GEOGRAPHIC_DATA] GU…" at bounding box center [114, 139] width 46 height 16
click at [305, 54] on input "0.00" at bounding box center [349, 52] width 89 height 15
type input "333.00"
click at [101, 140] on select "State [US_STATE] AK AR AZ CA CO CT DE DC [GEOGRAPHIC_DATA] [GEOGRAPHIC_DATA] GU…" at bounding box center [114, 139] width 46 height 16
select select "31"
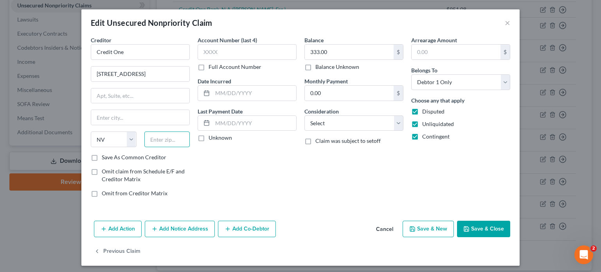
click at [144, 138] on input "text" at bounding box center [167, 139] width 46 height 16
type input "89113"
type input "[GEOGRAPHIC_DATA]"
click at [155, 118] on input "[GEOGRAPHIC_DATA]" at bounding box center [140, 117] width 98 height 15
click at [102, 159] on label "Save As Common Creditor" at bounding box center [134, 157] width 65 height 8
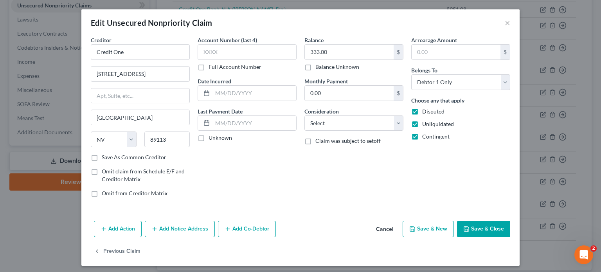
click at [105, 158] on input "Save As Common Creditor" at bounding box center [107, 155] width 5 height 5
checkbox input "true"
click at [270, 173] on div "Account Number (last 4) Full Account Number Date Incurred Last Payment Date Unk…" at bounding box center [247, 119] width 107 height 167
click at [332, 119] on select "Select Cable / Satellite Services Collection Agency Credit Card Debt Debt Couns…" at bounding box center [353, 123] width 99 height 16
select select "2"
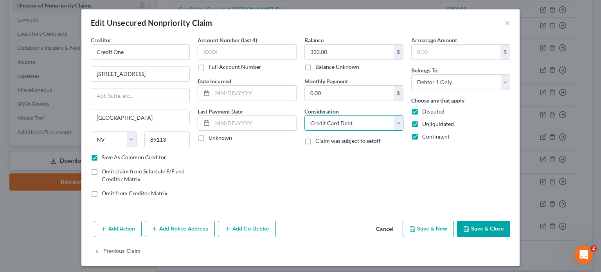
click at [304, 115] on select "Select Cable / Satellite Services Collection Agency Credit Card Debt Debt Couns…" at bounding box center [353, 123] width 99 height 16
click at [422, 110] on label "Disputed" at bounding box center [433, 112] width 22 height 8
click at [425, 110] on input "Disputed" at bounding box center [427, 110] width 5 height 5
checkbox input "false"
click at [422, 123] on label "Unliquidated" at bounding box center [438, 124] width 32 height 8
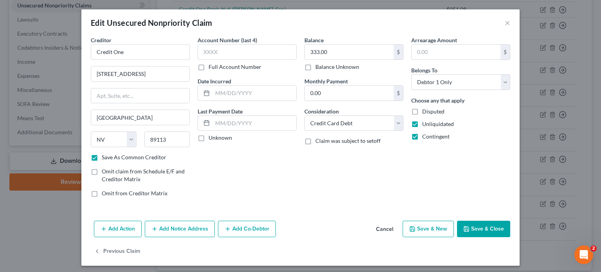
click at [425, 123] on input "Unliquidated" at bounding box center [427, 122] width 5 height 5
checkbox input "false"
click at [422, 134] on label "Contingent" at bounding box center [435, 137] width 27 height 8
click at [425, 134] on input "Contingent" at bounding box center [427, 135] width 5 height 5
checkbox input "false"
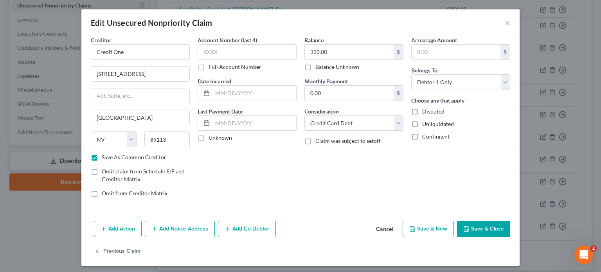
click at [468, 228] on button "Save & Close" at bounding box center [483, 229] width 53 height 16
checkbox input "false"
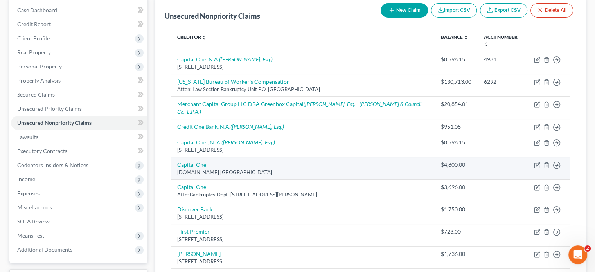
scroll to position [0, 0]
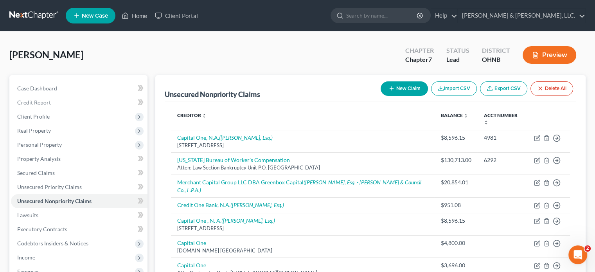
click at [394, 90] on button "New Claim" at bounding box center [403, 88] width 47 height 14
select select "0"
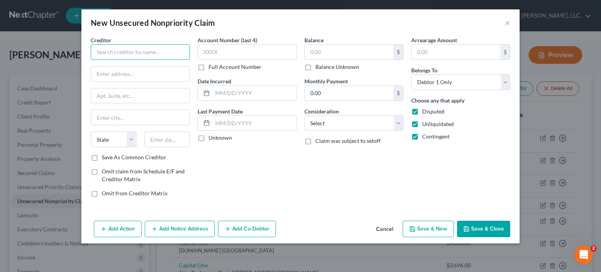
click at [106, 55] on input "text" at bounding box center [140, 52] width 99 height 16
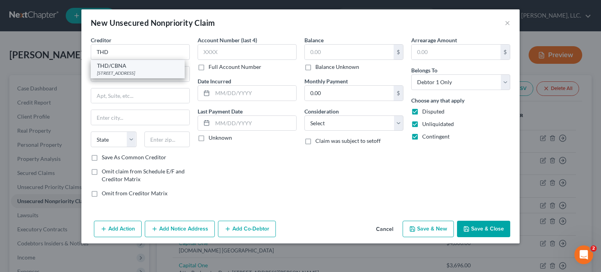
click at [130, 75] on div "[STREET_ADDRESS]" at bounding box center [137, 73] width 81 height 7
type input "THD/CBNA"
type input "[STREET_ADDRESS]"
type input "[GEOGRAPHIC_DATA]"
select select "43"
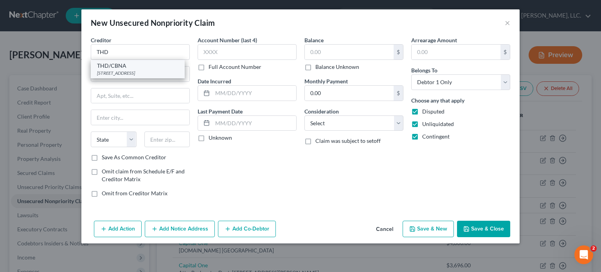
type input "57108"
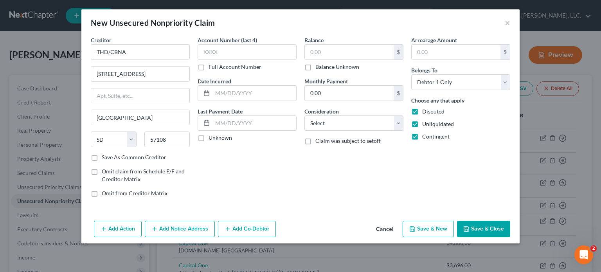
click at [102, 157] on label "Save As Common Creditor" at bounding box center [134, 157] width 65 height 8
click at [105, 157] on input "Save As Common Creditor" at bounding box center [107, 155] width 5 height 5
checkbox input "true"
click at [324, 52] on input "text" at bounding box center [349, 52] width 89 height 15
type input "260.00"
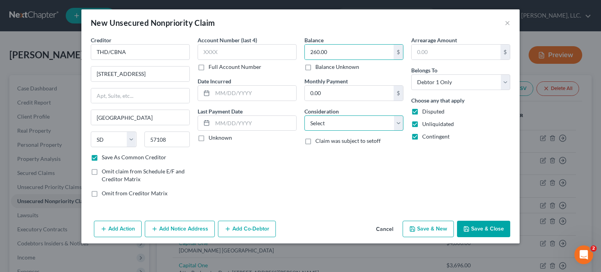
click at [366, 124] on select "Select Cable / Satellite Services Collection Agency Credit Card Debt Debt Couns…" at bounding box center [353, 123] width 99 height 16
select select "2"
click at [304, 115] on select "Select Cable / Satellite Services Collection Agency Credit Card Debt Debt Couns…" at bounding box center [353, 123] width 99 height 16
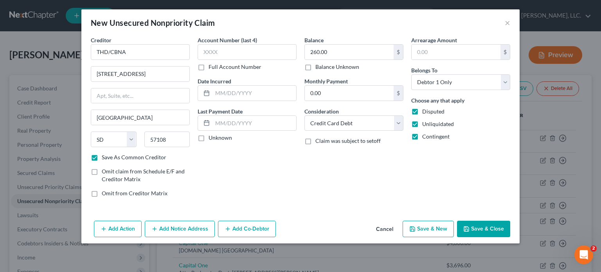
click at [422, 111] on label "Disputed" at bounding box center [433, 112] width 22 height 8
click at [425, 111] on input "Disputed" at bounding box center [427, 110] width 5 height 5
checkbox input "false"
click at [422, 123] on label "Unliquidated" at bounding box center [438, 124] width 32 height 8
click at [425, 123] on input "Unliquidated" at bounding box center [427, 122] width 5 height 5
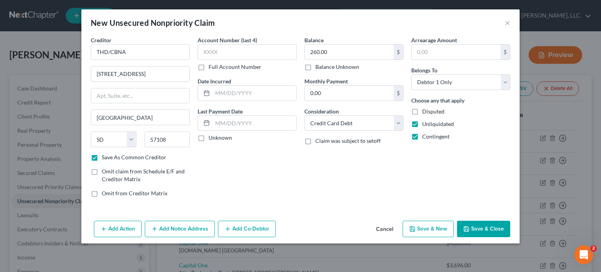
checkbox input "false"
click at [422, 135] on label "Contingent" at bounding box center [435, 137] width 27 height 8
click at [425, 135] on input "Contingent" at bounding box center [427, 135] width 5 height 5
checkbox input "false"
click at [481, 230] on button "Save & Close" at bounding box center [483, 229] width 53 height 16
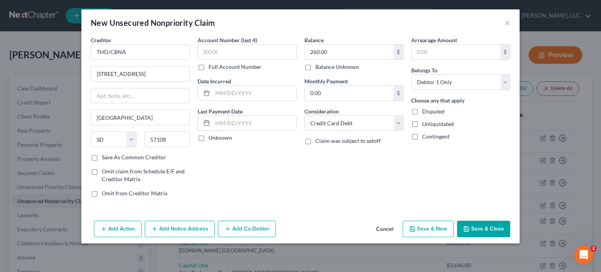
checkbox input "false"
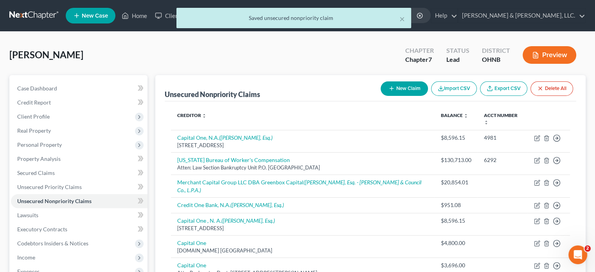
click at [400, 85] on button "New Claim" at bounding box center [403, 88] width 47 height 14
select select "0"
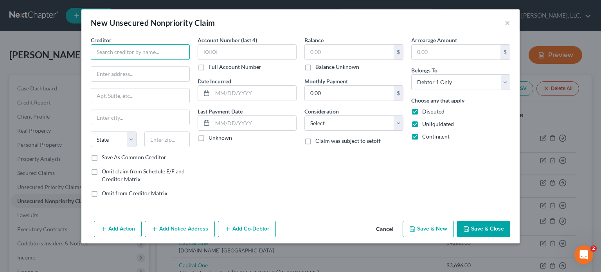
click at [105, 54] on input "text" at bounding box center [140, 52] width 99 height 16
type input "[PERSON_NAME] [PERSON_NAME]"
click at [109, 72] on input "text" at bounding box center [140, 73] width 98 height 15
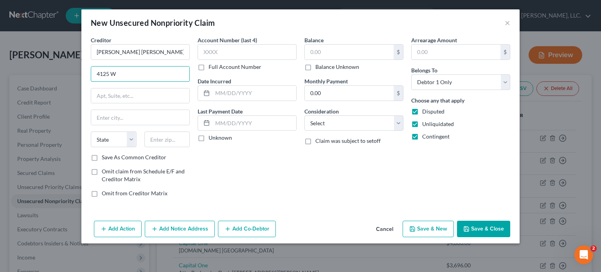
type input "[STREET_ADDRESS]"
click at [108, 137] on select "State [US_STATE] AK AR AZ CA CO CT DE DC [GEOGRAPHIC_DATA] [GEOGRAPHIC_DATA] GU…" at bounding box center [114, 139] width 46 height 16
select select "10"
click at [146, 136] on input "text" at bounding box center [167, 139] width 46 height 16
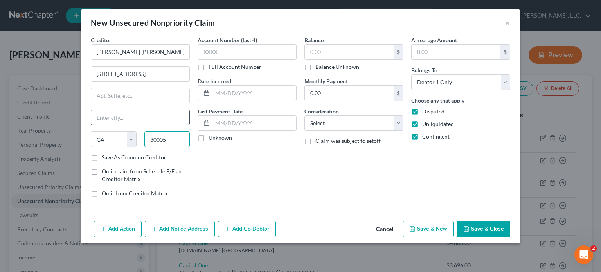
type input "30005"
drag, startPoint x: 161, startPoint y: 120, endPoint x: 156, endPoint y: 116, distance: 5.9
click at [160, 118] on input "text" at bounding box center [140, 117] width 98 height 15
type input "Alpharetta"
click at [308, 50] on input "text" at bounding box center [349, 52] width 89 height 15
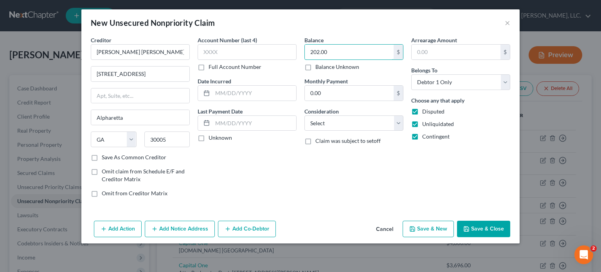
type input "202.00"
drag, startPoint x: 416, startPoint y: 109, endPoint x: 415, endPoint y: 117, distance: 7.9
click at [422, 113] on label "Disputed" at bounding box center [433, 112] width 22 height 8
click at [425, 113] on input "Disputed" at bounding box center [427, 110] width 5 height 5
checkbox input "false"
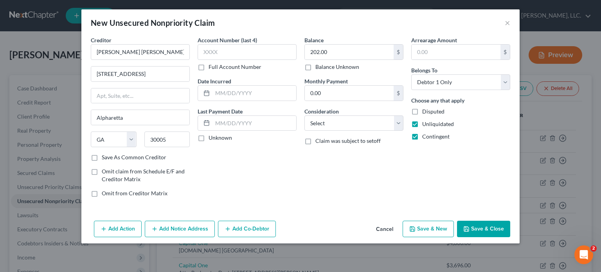
click at [422, 125] on label "Unliquidated" at bounding box center [438, 124] width 32 height 8
click at [425, 125] on input "Unliquidated" at bounding box center [427, 122] width 5 height 5
checkbox input "false"
click at [422, 133] on label "Contingent" at bounding box center [435, 137] width 27 height 8
click at [425, 133] on input "Contingent" at bounding box center [427, 135] width 5 height 5
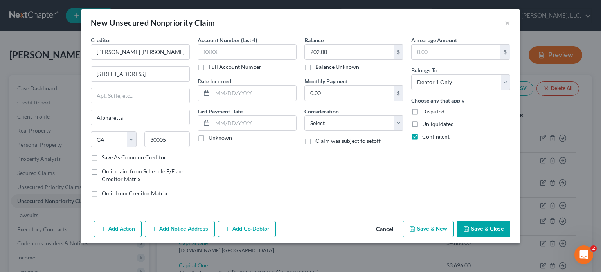
checkbox input "false"
click at [397, 125] on select "Select Cable / Satellite Services Collection Agency Credit Card Debt Debt Couns…" at bounding box center [353, 123] width 99 height 16
select select "2"
click at [304, 115] on select "Select Cable / Satellite Services Collection Agency Credit Card Debt Debt Couns…" at bounding box center [353, 123] width 99 height 16
click at [102, 156] on label "Save As Common Creditor" at bounding box center [134, 157] width 65 height 8
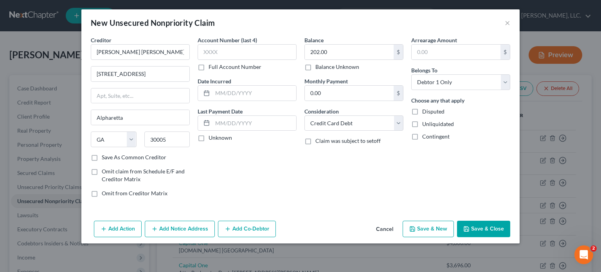
click at [105, 156] on input "Save As Common Creditor" at bounding box center [107, 155] width 5 height 5
click at [471, 228] on button "Save & Close" at bounding box center [483, 229] width 53 height 16
checkbox input "false"
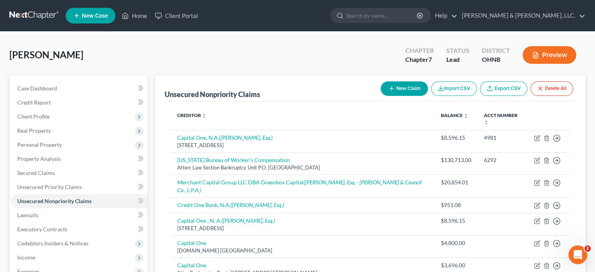
click at [398, 86] on button "New Claim" at bounding box center [403, 88] width 47 height 14
select select "0"
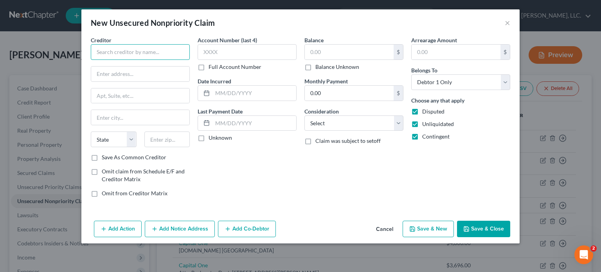
click at [105, 51] on input "text" at bounding box center [140, 52] width 99 height 16
type input "MDCdevinc"
drag, startPoint x: 95, startPoint y: 53, endPoint x: 130, endPoint y: 54, distance: 34.8
click at [130, 54] on input "MDCdevinc" at bounding box center [140, 52] width 99 height 16
click at [391, 231] on button "Cancel" at bounding box center [384, 229] width 30 height 16
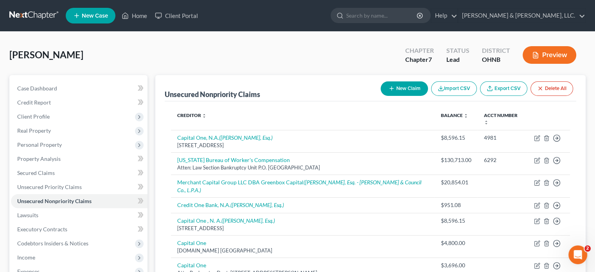
click at [396, 87] on button "New Claim" at bounding box center [403, 88] width 47 height 14
select select "0"
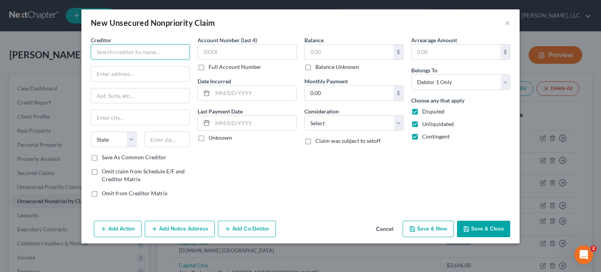
click at [136, 46] on input "text" at bounding box center [140, 52] width 99 height 16
click at [313, 50] on input "text" at bounding box center [349, 52] width 89 height 15
type input "Asset Care"
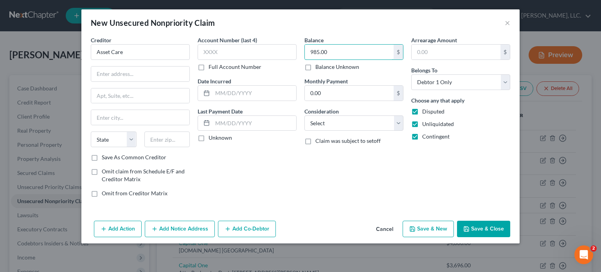
type input "985.00"
click at [422, 111] on label "Disputed" at bounding box center [433, 112] width 22 height 8
click at [425, 111] on input "Disputed" at bounding box center [427, 110] width 5 height 5
checkbox input "false"
click at [422, 124] on label "Unliquidated" at bounding box center [438, 124] width 32 height 8
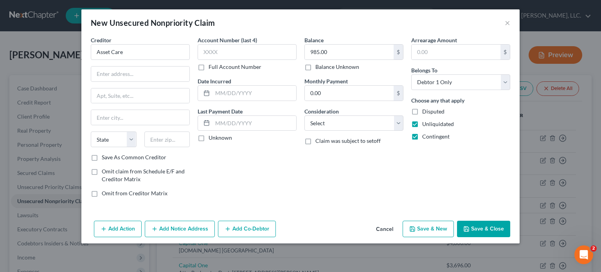
click at [425, 124] on input "Unliquidated" at bounding box center [427, 122] width 5 height 5
checkbox input "false"
click at [422, 135] on label "Contingent" at bounding box center [435, 137] width 27 height 8
click at [425, 135] on input "Contingent" at bounding box center [427, 135] width 5 height 5
checkbox input "false"
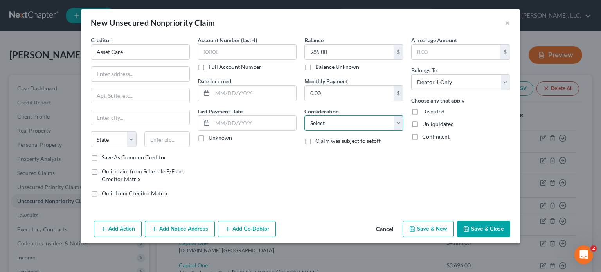
click at [382, 123] on select "Select Cable / Satellite Services Collection Agency Credit Card Debt Debt Couns…" at bounding box center [353, 123] width 99 height 16
select select "1"
click at [304, 115] on select "Select Cable / Satellite Services Collection Agency Credit Card Debt Debt Couns…" at bounding box center [353, 123] width 99 height 16
click at [101, 72] on input "text" at bounding box center [140, 73] width 98 height 15
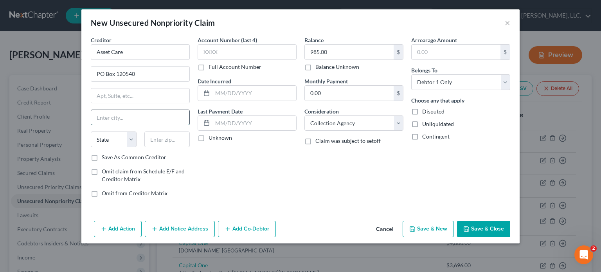
click at [115, 113] on input "text" at bounding box center [140, 117] width 98 height 15
click at [109, 136] on select "State [US_STATE] AK AR AZ CA CO CT DE DC [GEOGRAPHIC_DATA] [GEOGRAPHIC_DATA] GU…" at bounding box center [114, 139] width 46 height 16
click at [160, 137] on input "text" at bounding box center [167, 139] width 46 height 16
click at [175, 117] on input "text" at bounding box center [140, 117] width 98 height 15
drag, startPoint x: 278, startPoint y: 200, endPoint x: 286, endPoint y: 181, distance: 20.3
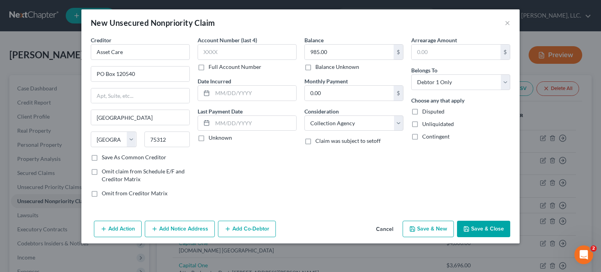
click at [280, 197] on div "Account Number (last 4) Full Account Number Date Incurred Last Payment Date Unk…" at bounding box center [247, 119] width 107 height 167
click at [474, 228] on button "Save & Close" at bounding box center [483, 229] width 53 height 16
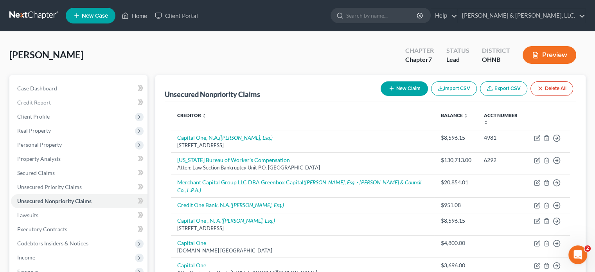
click at [413, 88] on button "New Claim" at bounding box center [403, 88] width 47 height 14
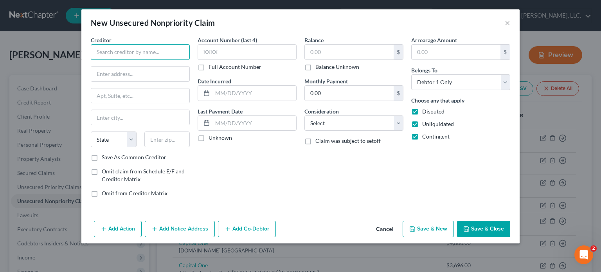
click at [99, 52] on input "text" at bounding box center [140, 52] width 99 height 16
click at [312, 53] on input "text" at bounding box center [349, 52] width 89 height 15
drag, startPoint x: 414, startPoint y: 111, endPoint x: 418, endPoint y: 120, distance: 9.5
click at [422, 113] on label "Disputed" at bounding box center [433, 112] width 22 height 8
click at [425, 113] on input "Disputed" at bounding box center [427, 110] width 5 height 5
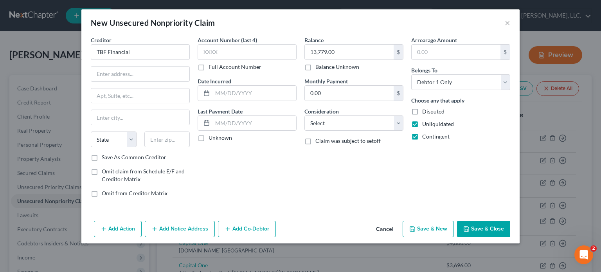
drag, startPoint x: 415, startPoint y: 123, endPoint x: 412, endPoint y: 131, distance: 8.4
click at [422, 125] on label "Unliquidated" at bounding box center [438, 124] width 32 height 8
click at [425, 125] on input "Unliquidated" at bounding box center [427, 122] width 5 height 5
click at [422, 136] on label "Contingent" at bounding box center [435, 137] width 27 height 8
click at [425, 136] on input "Contingent" at bounding box center [427, 135] width 5 height 5
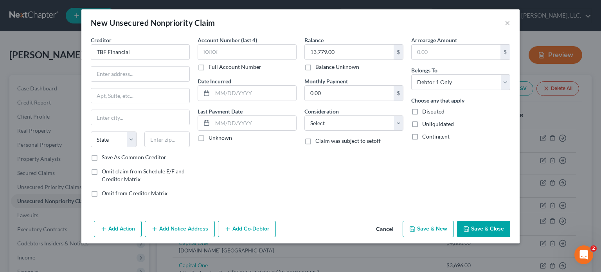
click at [362, 161] on div "Balance 13,779.00 $ Balance Unknown Balance Undetermined 13,779.00 $ Balance Un…" at bounding box center [353, 119] width 107 height 167
click at [323, 121] on select "Select Cable / Satellite Services Collection Agency Credit Card Debt Debt Couns…" at bounding box center [353, 123] width 99 height 16
click at [304, 115] on select "Select Cable / Satellite Services Collection Agency Credit Card Debt Debt Couns…" at bounding box center [353, 123] width 99 height 16
click at [319, 152] on input "text" at bounding box center [354, 152] width 98 height 15
click at [246, 171] on div "Account Number (last 4) Full Account Number Date Incurred Last Payment Date Unk…" at bounding box center [247, 119] width 107 height 167
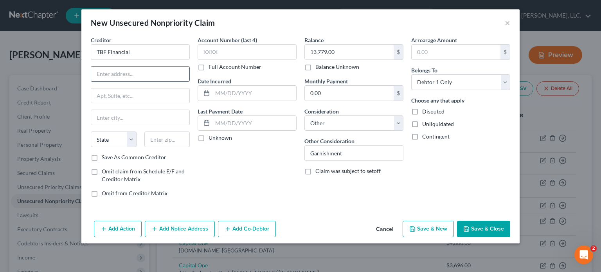
click at [115, 74] on input "text" at bounding box center [140, 73] width 98 height 15
click at [160, 105] on div "Creditor * TBF Financial [STREET_ADDRESS][PERSON_NAME] State [US_STATE] AK AR A…" at bounding box center [140, 94] width 99 height 117
click at [102, 157] on label "Save As Common Creditor" at bounding box center [134, 157] width 65 height 8
click at [105, 157] on input "Save As Common Creditor" at bounding box center [107, 155] width 5 height 5
click at [480, 226] on button "Save & Close" at bounding box center [483, 229] width 53 height 16
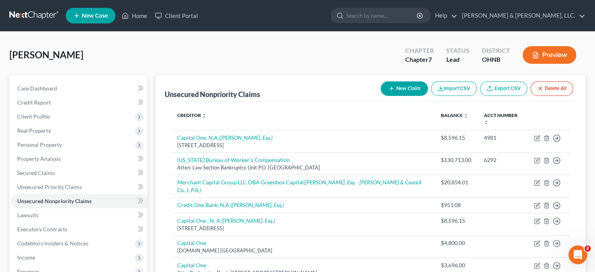
click at [405, 87] on button "New Claim" at bounding box center [403, 88] width 47 height 14
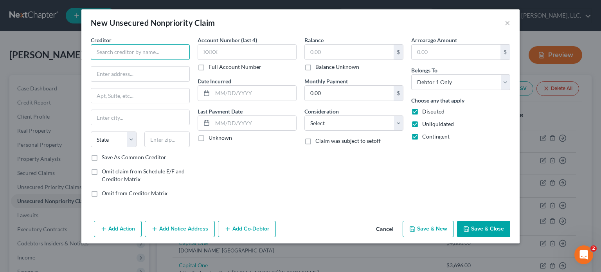
click at [125, 53] on input "text" at bounding box center [140, 52] width 99 height 16
click at [312, 51] on input "text" at bounding box center [349, 52] width 89 height 15
click at [422, 111] on label "Disputed" at bounding box center [433, 112] width 22 height 8
click at [425, 111] on input "Disputed" at bounding box center [427, 110] width 5 height 5
drag, startPoint x: 414, startPoint y: 122, endPoint x: 417, endPoint y: 128, distance: 6.3
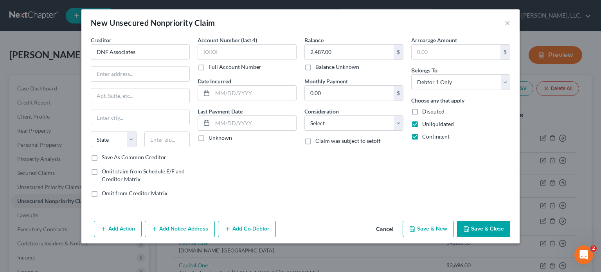
click at [422, 125] on label "Unliquidated" at bounding box center [438, 124] width 32 height 8
click at [425, 125] on input "Unliquidated" at bounding box center [427, 122] width 5 height 5
click at [422, 136] on label "Contingent" at bounding box center [435, 137] width 27 height 8
click at [425, 136] on input "Contingent" at bounding box center [427, 135] width 5 height 5
click at [358, 122] on select "Select Cable / Satellite Services Collection Agency Credit Card Debt Debt Couns…" at bounding box center [353, 123] width 99 height 16
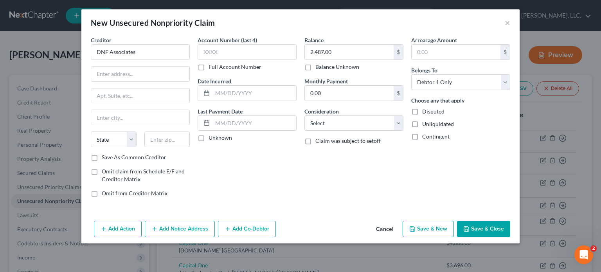
click at [294, 23] on div "New Unsecured Nonpriority Claim ×" at bounding box center [300, 22] width 438 height 27
click at [106, 74] on input "text" at bounding box center [140, 73] width 98 height 15
click at [153, 136] on input "text" at bounding box center [167, 139] width 46 height 16
click at [161, 111] on input "text" at bounding box center [140, 117] width 98 height 15
click at [303, 179] on div "Balance 2,487.00 $ Balance Unknown Balance Undetermined 2,487.00 $ Balance Unkn…" at bounding box center [353, 119] width 107 height 167
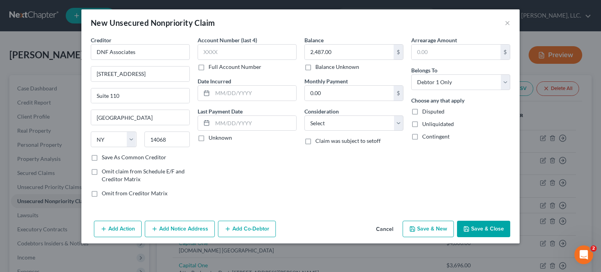
click at [480, 224] on button "Save & Close" at bounding box center [483, 229] width 53 height 16
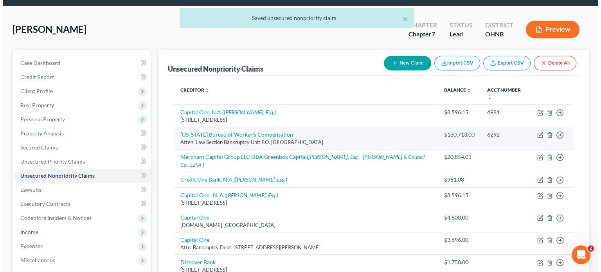
scroll to position [39, 0]
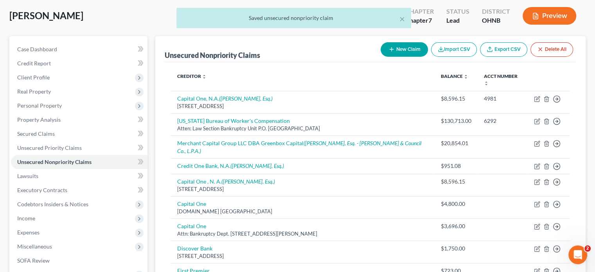
click at [405, 47] on button "New Claim" at bounding box center [403, 49] width 47 height 14
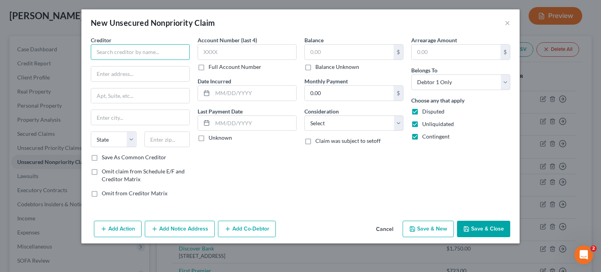
click at [115, 52] on input "text" at bounding box center [140, 52] width 99 height 16
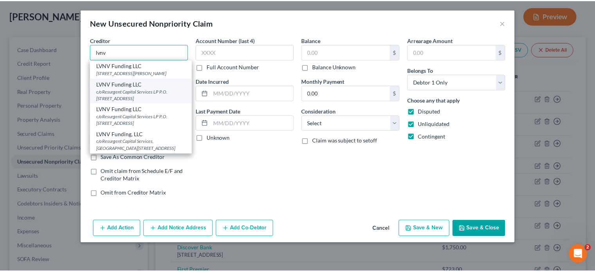
scroll to position [0, 0]
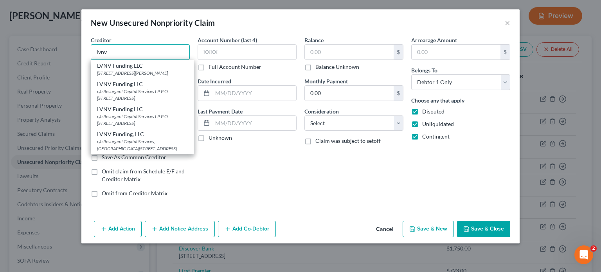
drag, startPoint x: 112, startPoint y: 54, endPoint x: 88, endPoint y: 45, distance: 25.7
click at [88, 45] on div "Creditor * lvnv LVNV Funding LLC [STREET_ADDRESS][PERSON_NAME] LVNV Funding LLC…" at bounding box center [140, 119] width 107 height 167
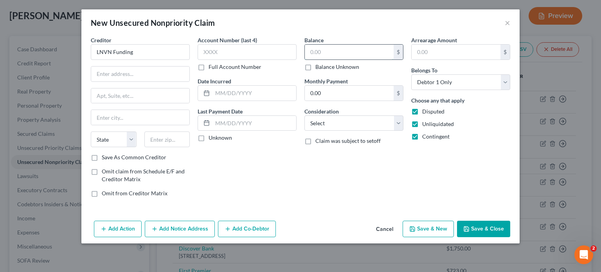
click at [308, 50] on input "text" at bounding box center [349, 52] width 89 height 15
drag, startPoint x: 416, startPoint y: 109, endPoint x: 418, endPoint y: 118, distance: 9.6
click at [422, 110] on label "Disputed" at bounding box center [433, 112] width 22 height 8
click at [425, 110] on input "Disputed" at bounding box center [427, 110] width 5 height 5
click at [422, 122] on label "Unliquidated" at bounding box center [438, 124] width 32 height 8
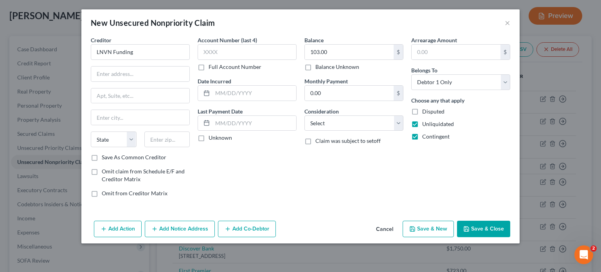
click at [425, 122] on input "Unliquidated" at bounding box center [427, 122] width 5 height 5
click at [422, 135] on label "Contingent" at bounding box center [435, 137] width 27 height 8
click at [425, 135] on input "Contingent" at bounding box center [427, 135] width 5 height 5
click at [359, 125] on select "Select Cable / Satellite Services Collection Agency Credit Card Debt Debt Couns…" at bounding box center [353, 123] width 99 height 16
click at [304, 115] on select "Select Cable / Satellite Services Collection Agency Credit Card Debt Debt Couns…" at bounding box center [353, 123] width 99 height 16
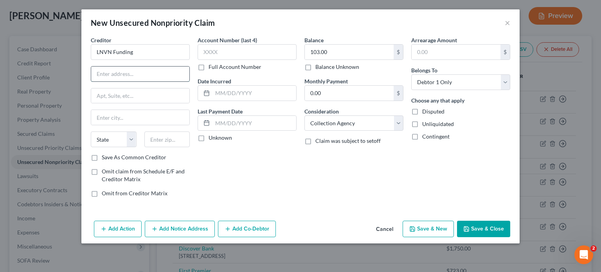
click at [99, 75] on input "text" at bounding box center [140, 73] width 98 height 15
click at [109, 138] on select "State [US_STATE] AK AR AZ CA CO CT DE DC [GEOGRAPHIC_DATA] [GEOGRAPHIC_DATA] GU…" at bounding box center [114, 139] width 46 height 16
click at [161, 141] on input "text" at bounding box center [167, 139] width 46 height 16
click at [171, 109] on div "Creditor * LNVN Funding [STREET_ADDRESS][GEOGRAPHIC_DATA][US_STATE] CA CO CT DE…" at bounding box center [140, 94] width 99 height 117
click at [475, 226] on button "Save & Close" at bounding box center [483, 229] width 53 height 16
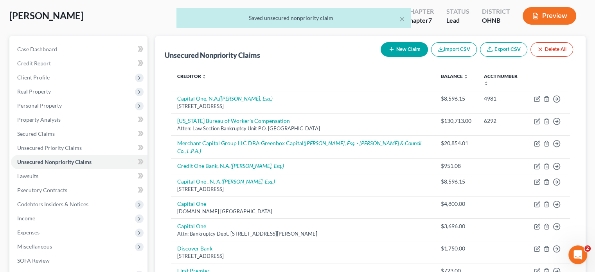
click at [400, 47] on button "New Claim" at bounding box center [403, 49] width 47 height 14
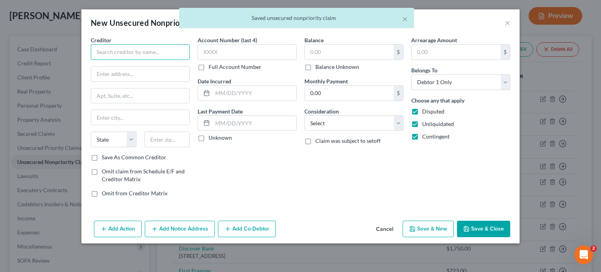
drag, startPoint x: 109, startPoint y: 47, endPoint x: 114, endPoint y: 46, distance: 4.4
click at [110, 47] on input "text" at bounding box center [140, 52] width 99 height 16
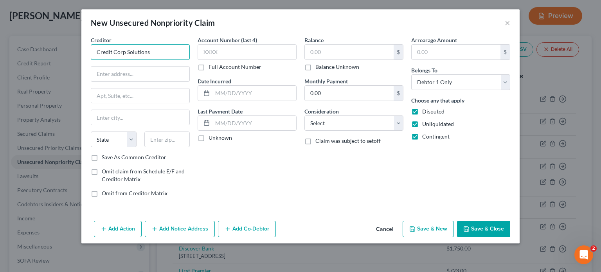
click at [148, 51] on input "Credit Corp Solutions" at bounding box center [140, 52] width 99 height 16
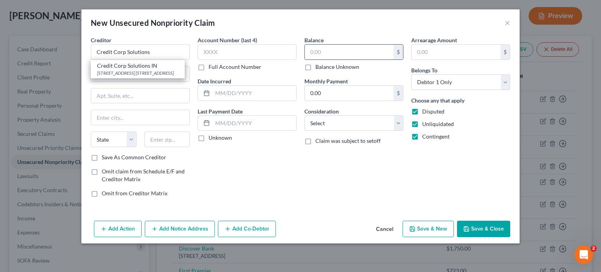
click at [310, 52] on input "text" at bounding box center [349, 52] width 89 height 15
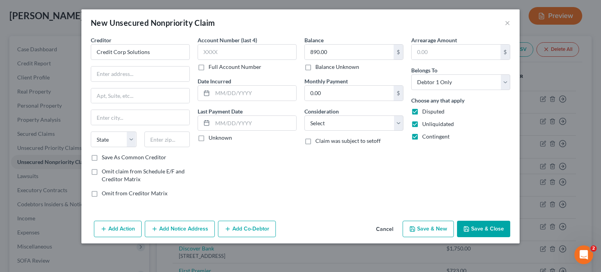
drag, startPoint x: 415, startPoint y: 110, endPoint x: 416, endPoint y: 117, distance: 7.5
click at [422, 111] on label "Disputed" at bounding box center [433, 112] width 22 height 8
click at [425, 111] on input "Disputed" at bounding box center [427, 110] width 5 height 5
click at [422, 125] on label "Unliquidated" at bounding box center [438, 124] width 32 height 8
click at [425, 125] on input "Unliquidated" at bounding box center [427, 122] width 5 height 5
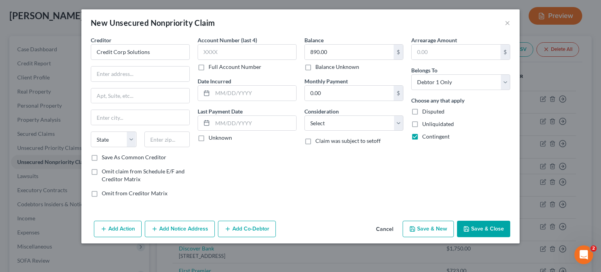
click at [422, 136] on label "Contingent" at bounding box center [435, 137] width 27 height 8
click at [425, 136] on input "Contingent" at bounding box center [427, 135] width 5 height 5
click at [375, 117] on select "Select Cable / Satellite Services Collection Agency Credit Card Debt Debt Couns…" at bounding box center [353, 123] width 99 height 16
click at [304, 115] on select "Select Cable / Satellite Services Collection Agency Credit Card Debt Debt Couns…" at bounding box center [353, 123] width 99 height 16
click at [119, 72] on input "text" at bounding box center [140, 73] width 98 height 15
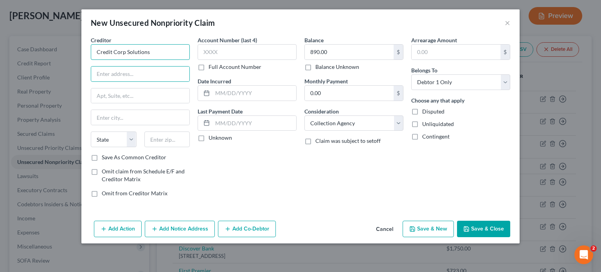
click at [149, 52] on input "Credit Corp Solutions" at bounding box center [140, 52] width 99 height 16
click at [105, 74] on input "text" at bounding box center [140, 73] width 98 height 15
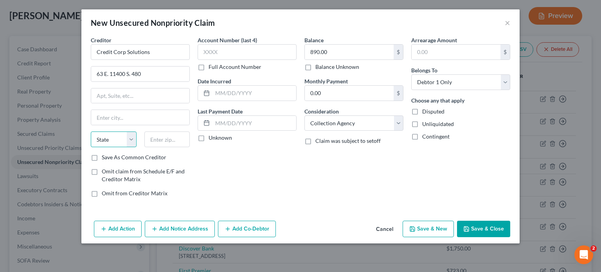
click at [100, 136] on select "State [US_STATE] AK AR AZ CA CO CT DE DC [GEOGRAPHIC_DATA] [GEOGRAPHIC_DATA] GU…" at bounding box center [114, 139] width 46 height 16
click at [163, 140] on input "text" at bounding box center [167, 139] width 46 height 16
click at [161, 107] on div "Creditor * Credit Corp Solutions 63 E. 11400 S. [GEOGRAPHIC_DATA][US_STATE] AZ …" at bounding box center [140, 94] width 99 height 117
click at [102, 154] on label "Save As Common Creditor" at bounding box center [134, 157] width 65 height 8
click at [105, 154] on input "Save As Common Creditor" at bounding box center [107, 155] width 5 height 5
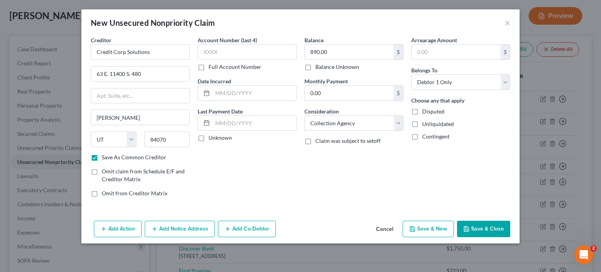
click at [477, 229] on button "Save & Close" at bounding box center [483, 229] width 53 height 16
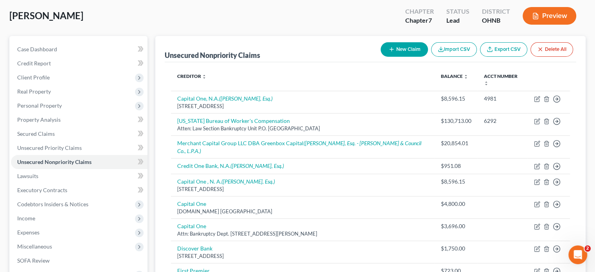
click at [403, 47] on button "New Claim" at bounding box center [403, 49] width 47 height 14
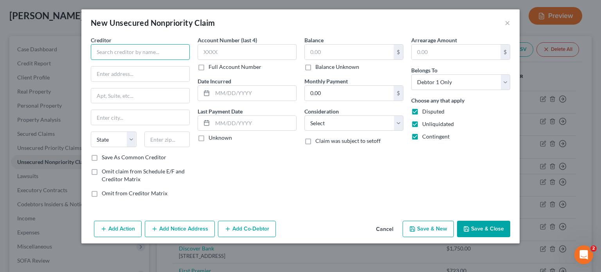
click at [136, 59] on input "text" at bounding box center [140, 52] width 99 height 16
click at [134, 54] on input "Dental Fresh" at bounding box center [140, 52] width 99 height 16
click at [313, 52] on input "text" at bounding box center [349, 52] width 89 height 15
drag, startPoint x: 412, startPoint y: 111, endPoint x: 416, endPoint y: 113, distance: 4.2
click at [422, 111] on label "Disputed" at bounding box center [433, 112] width 22 height 8
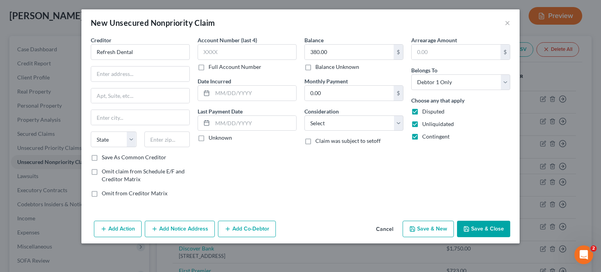
click at [425, 111] on input "Disputed" at bounding box center [427, 110] width 5 height 5
drag, startPoint x: 414, startPoint y: 123, endPoint x: 414, endPoint y: 127, distance: 4.0
click at [422, 126] on label "Unliquidated" at bounding box center [438, 124] width 32 height 8
click at [425, 125] on input "Unliquidated" at bounding box center [427, 122] width 5 height 5
click at [422, 134] on label "Contingent" at bounding box center [435, 137] width 27 height 8
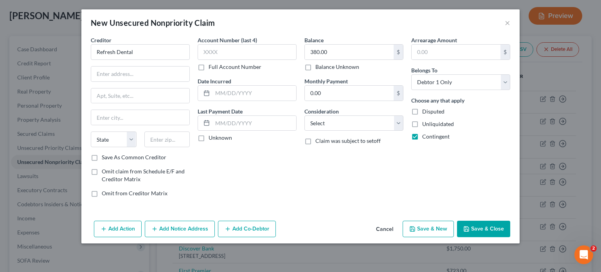
click at [425, 134] on input "Contingent" at bounding box center [427, 135] width 5 height 5
click at [362, 124] on select "Select Cable / Satellite Services Collection Agency Credit Card Debt Debt Couns…" at bounding box center [353, 123] width 99 height 16
click at [304, 115] on select "Select Cable / Satellite Services Collection Agency Credit Card Debt Debt Couns…" at bounding box center [353, 123] width 99 height 16
click at [127, 73] on input "text" at bounding box center [140, 73] width 98 height 15
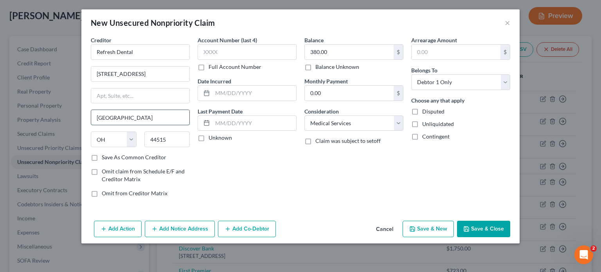
click at [162, 118] on input "[GEOGRAPHIC_DATA]" at bounding box center [140, 117] width 98 height 15
click at [301, 177] on div "Balance 380.00 $ Balance Unknown Balance Undetermined 380.00 $ Balance Unknown …" at bounding box center [353, 119] width 107 height 167
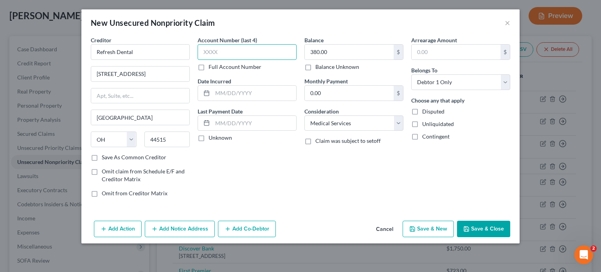
click at [197, 49] on input "text" at bounding box center [246, 52] width 99 height 16
click at [311, 175] on div "Balance 380.00 $ Balance Unknown Balance Undetermined 380.00 $ Balance Unknown …" at bounding box center [353, 119] width 107 height 167
click at [474, 232] on button "Save & Close" at bounding box center [483, 229] width 53 height 16
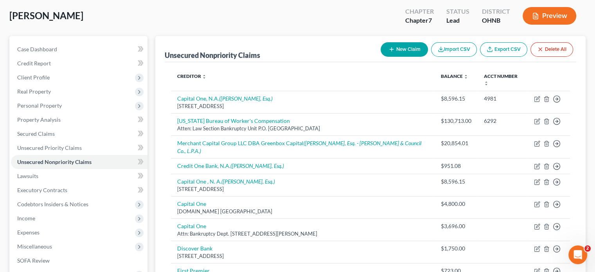
click at [399, 48] on button "New Claim" at bounding box center [403, 49] width 47 height 14
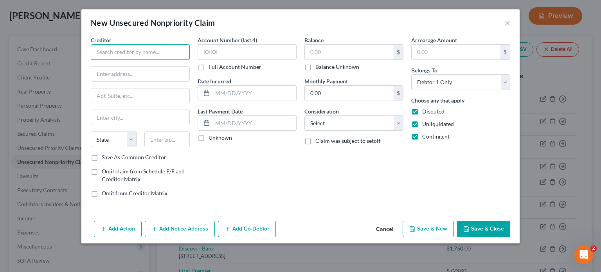
click at [109, 50] on input "text" at bounding box center [140, 52] width 99 height 16
click at [308, 52] on input "text" at bounding box center [349, 52] width 89 height 15
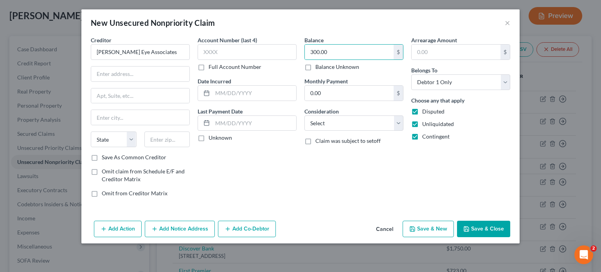
drag, startPoint x: 413, startPoint y: 109, endPoint x: 417, endPoint y: 113, distance: 5.8
click at [422, 109] on label "Disputed" at bounding box center [433, 112] width 22 height 8
click at [425, 109] on input "Disputed" at bounding box center [427, 110] width 5 height 5
drag, startPoint x: 416, startPoint y: 123, endPoint x: 417, endPoint y: 129, distance: 5.5
click at [422, 124] on label "Unliquidated" at bounding box center [438, 124] width 32 height 8
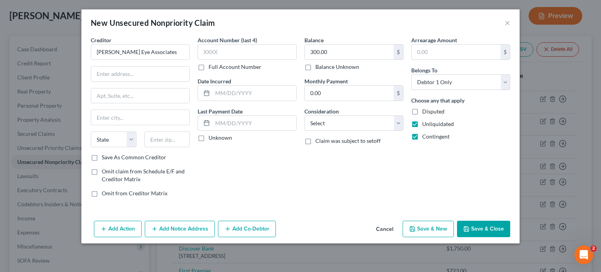
click at [425, 124] on input "Unliquidated" at bounding box center [427, 122] width 5 height 5
click at [422, 137] on label "Contingent" at bounding box center [435, 137] width 27 height 8
click at [425, 137] on input "Contingent" at bounding box center [427, 135] width 5 height 5
click at [377, 120] on select "Select Cable / Satellite Services Collection Agency Credit Card Debt Debt Couns…" at bounding box center [353, 123] width 99 height 16
click at [304, 115] on select "Select Cable / Satellite Services Collection Agency Credit Card Debt Debt Couns…" at bounding box center [353, 123] width 99 height 16
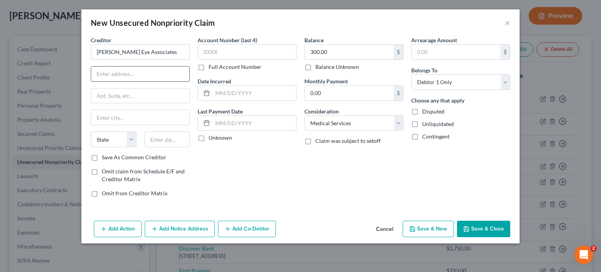
click at [120, 74] on input "text" at bounding box center [140, 73] width 98 height 15
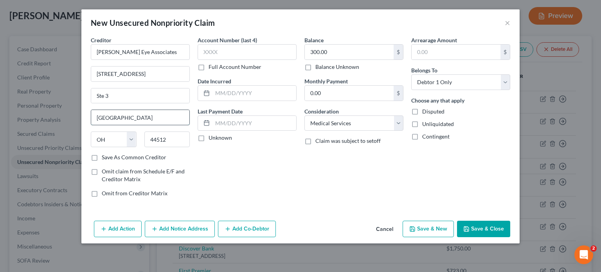
click at [131, 120] on input "[GEOGRAPHIC_DATA]" at bounding box center [140, 117] width 98 height 15
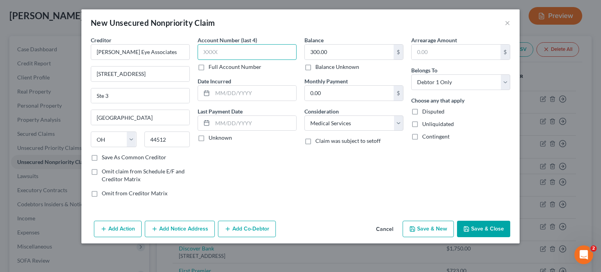
click at [230, 48] on input "text" at bounding box center [246, 52] width 99 height 16
click at [283, 175] on div "Account Number (last 4) 0866 Full Account Number Date Incurred Last Payment Dat…" at bounding box center [247, 119] width 107 height 167
click at [482, 224] on button "Save & Close" at bounding box center [483, 229] width 53 height 16
